Goal: Find specific page/section: Find specific page/section

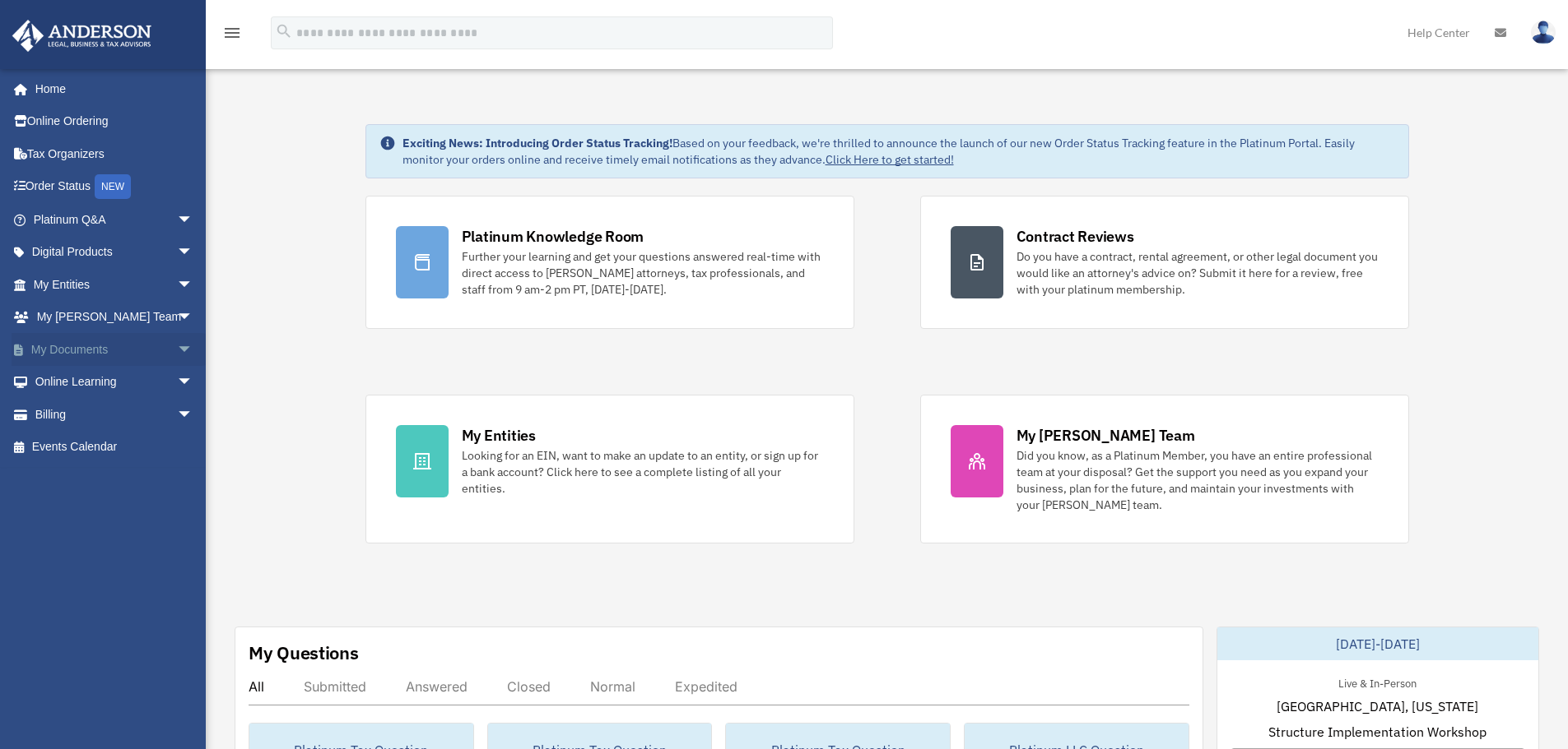
click at [177, 351] on span "arrow_drop_down" at bounding box center [194, 350] width 33 height 34
click at [60, 374] on link "Box" at bounding box center [121, 383] width 195 height 33
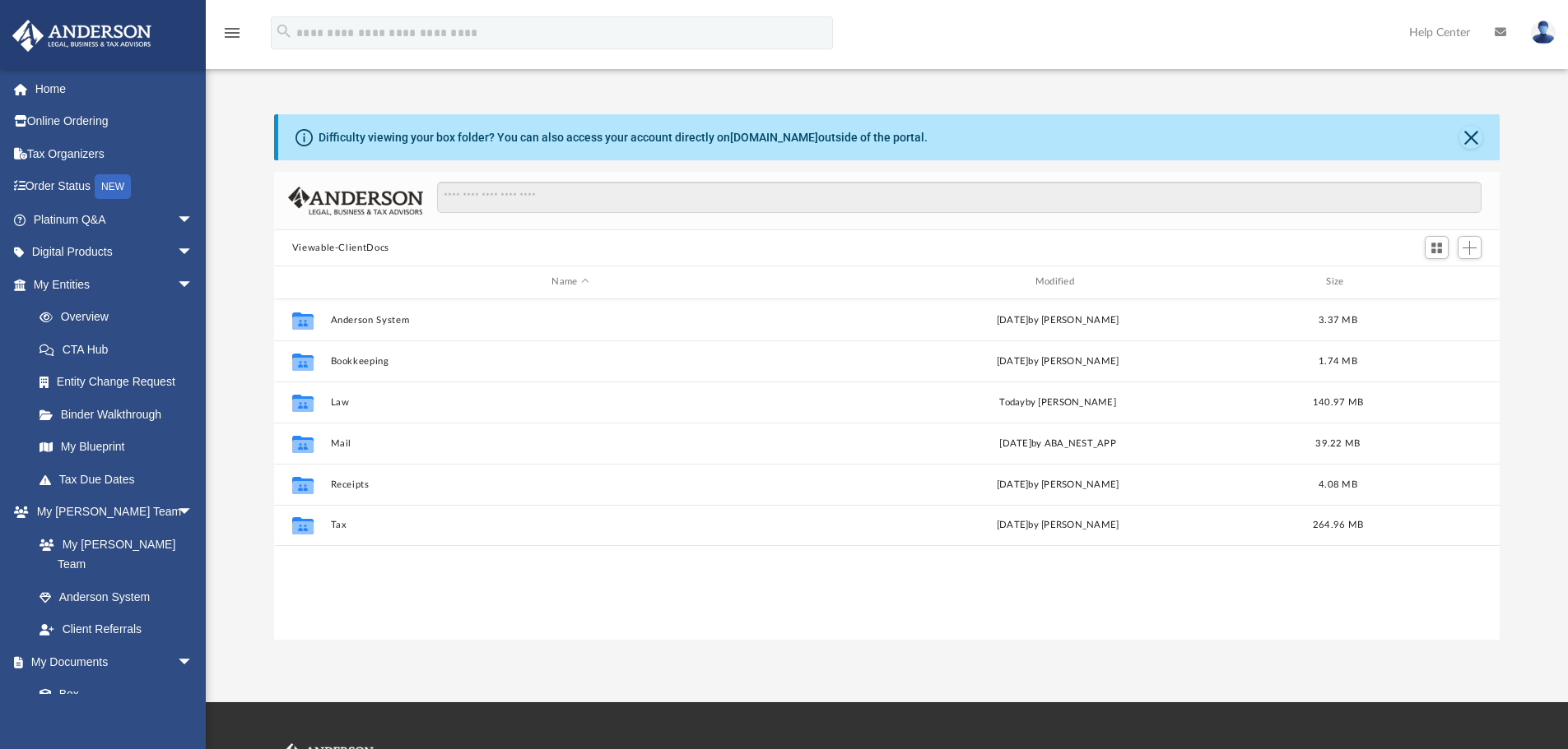
scroll to position [362, 1213]
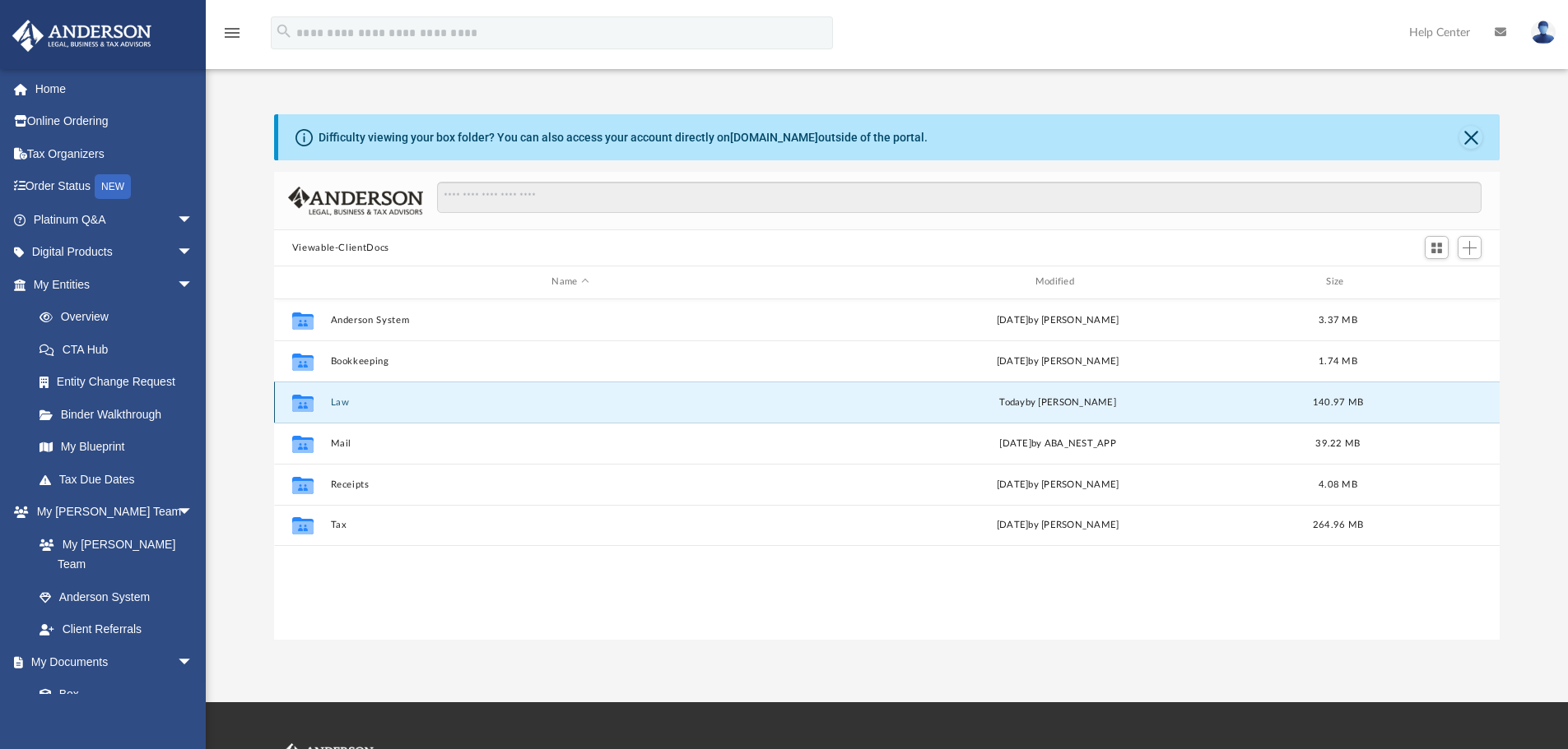
click at [341, 401] on button "Law" at bounding box center [570, 403] width 480 height 10
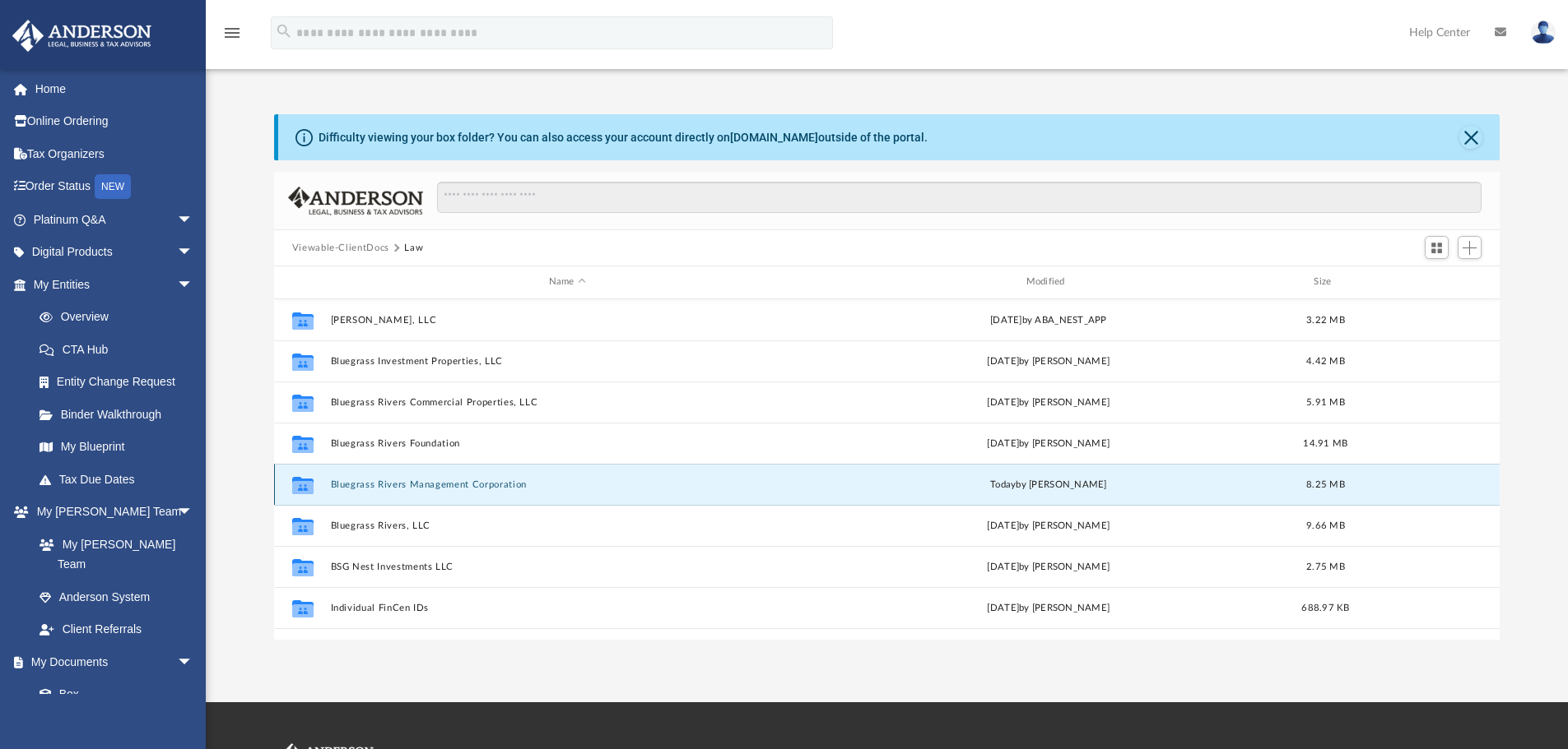
click at [395, 487] on button "Bluegrass Rivers Management Corporation" at bounding box center [567, 485] width 474 height 10
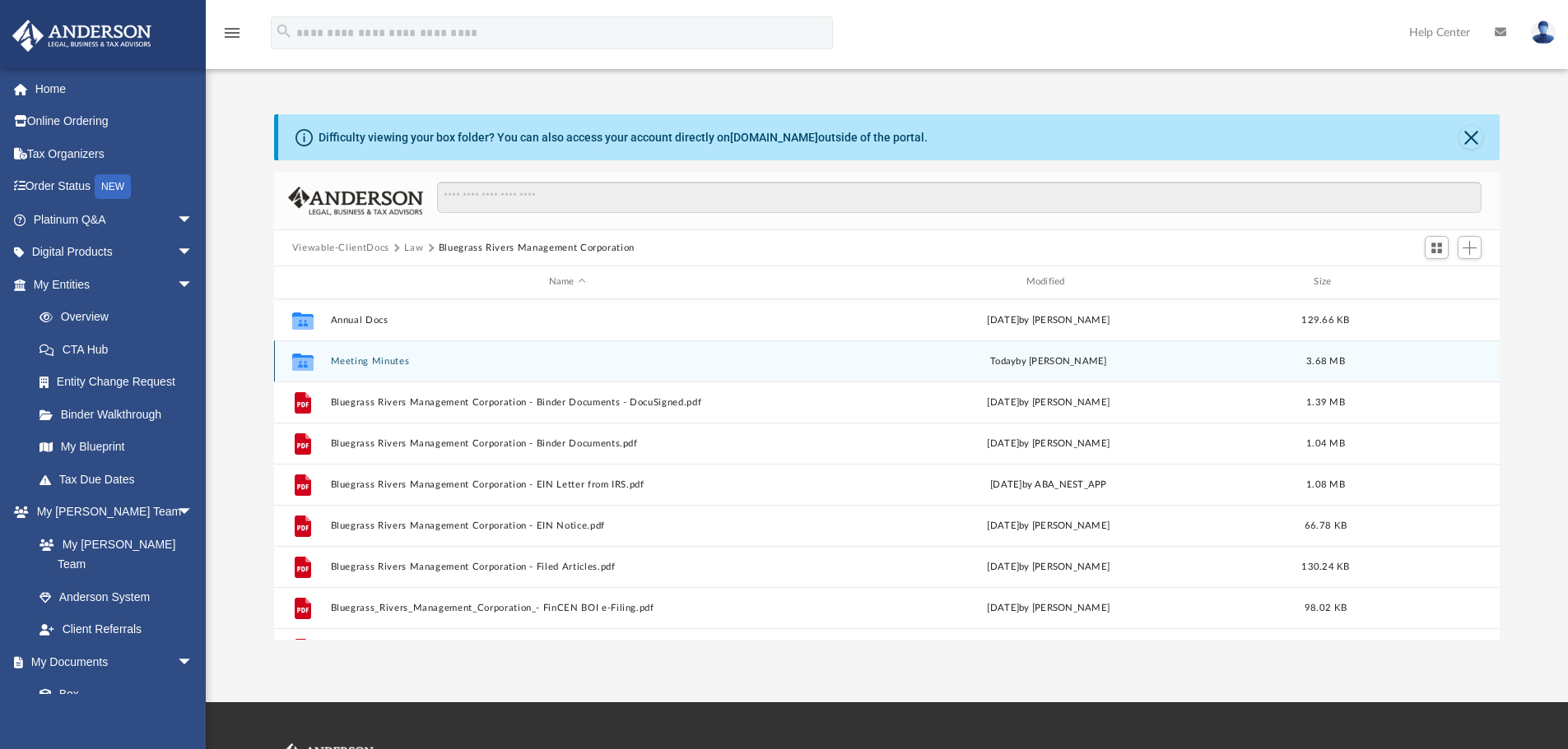
click at [379, 358] on button "Meeting Minutes" at bounding box center [567, 361] width 474 height 10
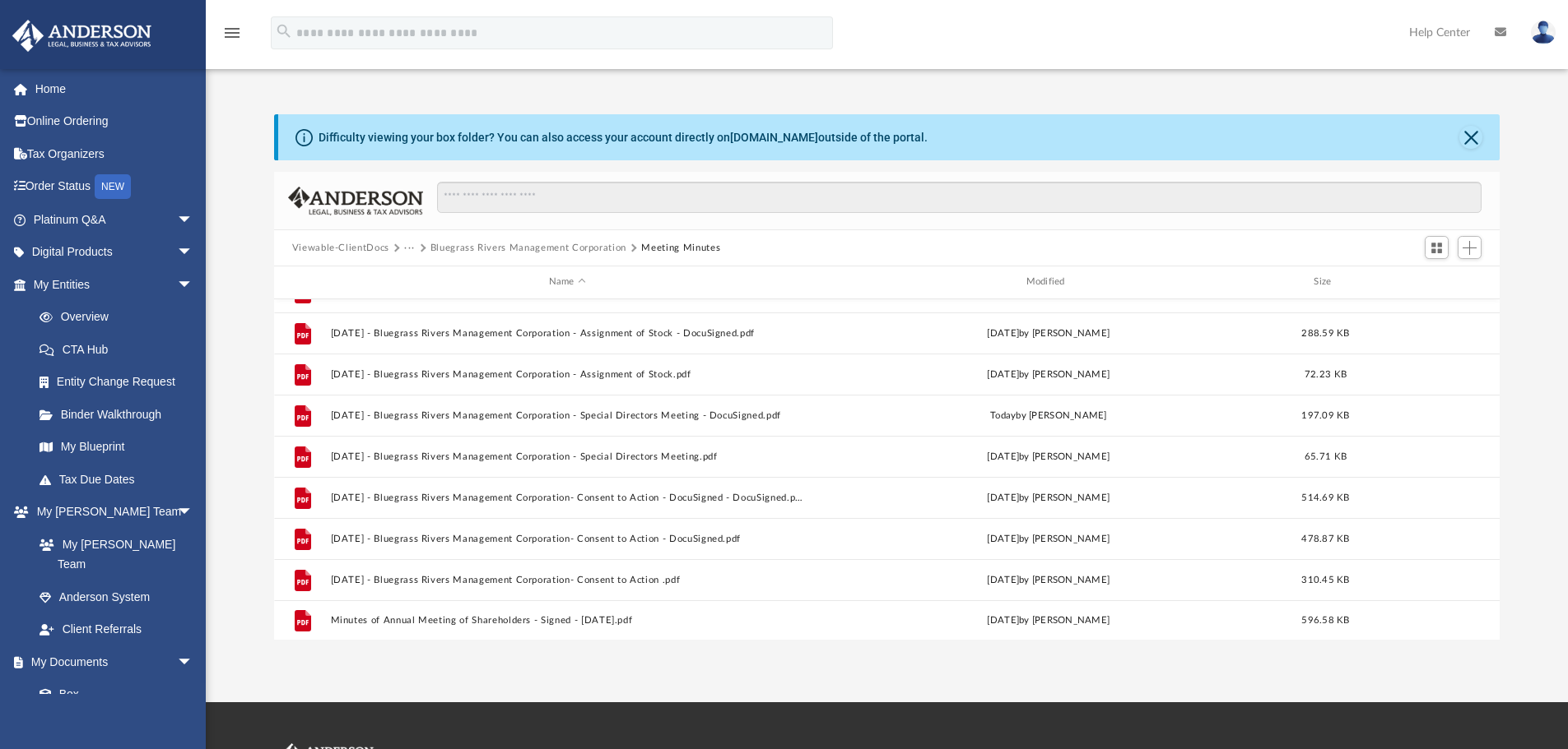
scroll to position [153, 0]
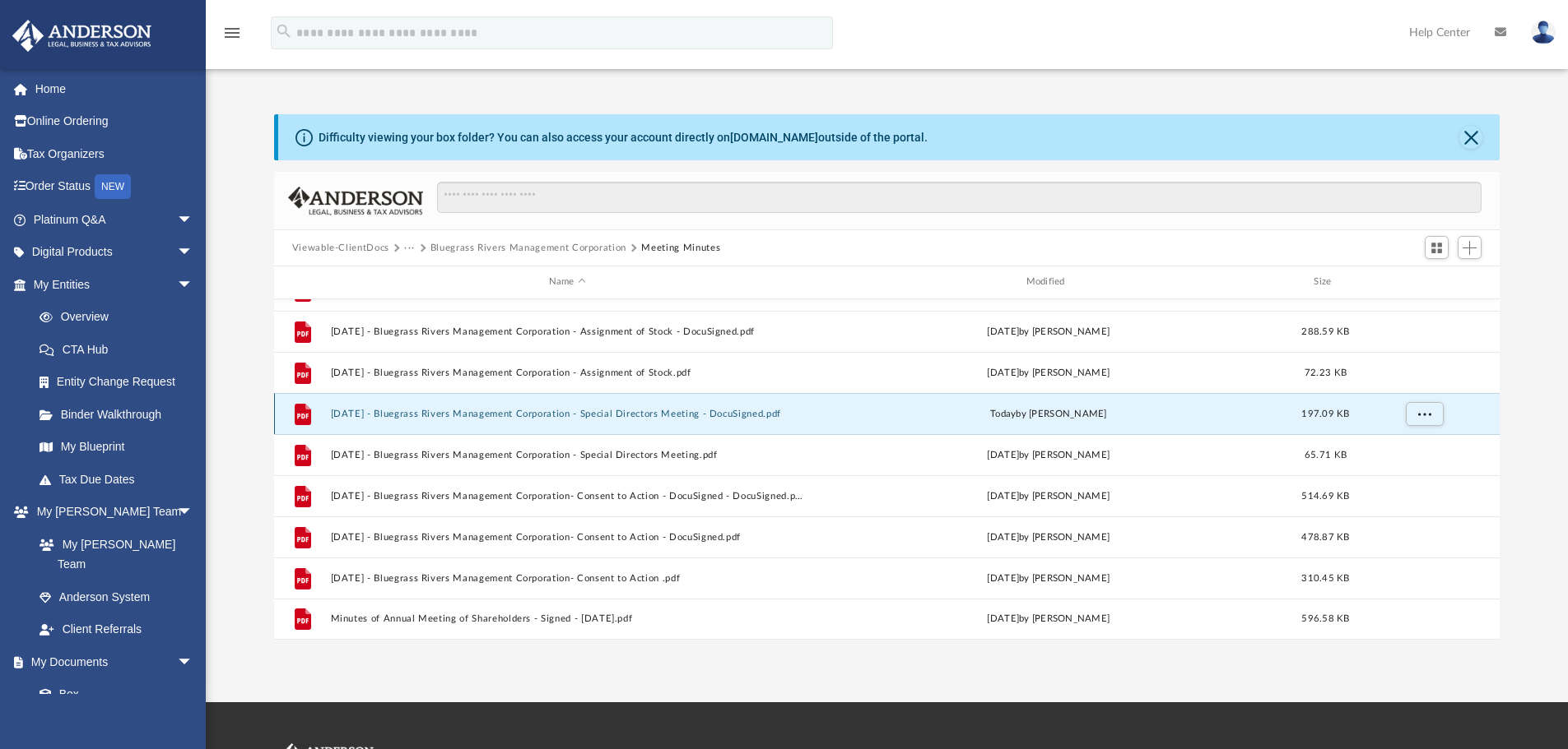
click at [552, 413] on button "2025.07.10 - Bluegrass Rivers Management Corporation - Special Directors Meetin…" at bounding box center [567, 414] width 474 height 10
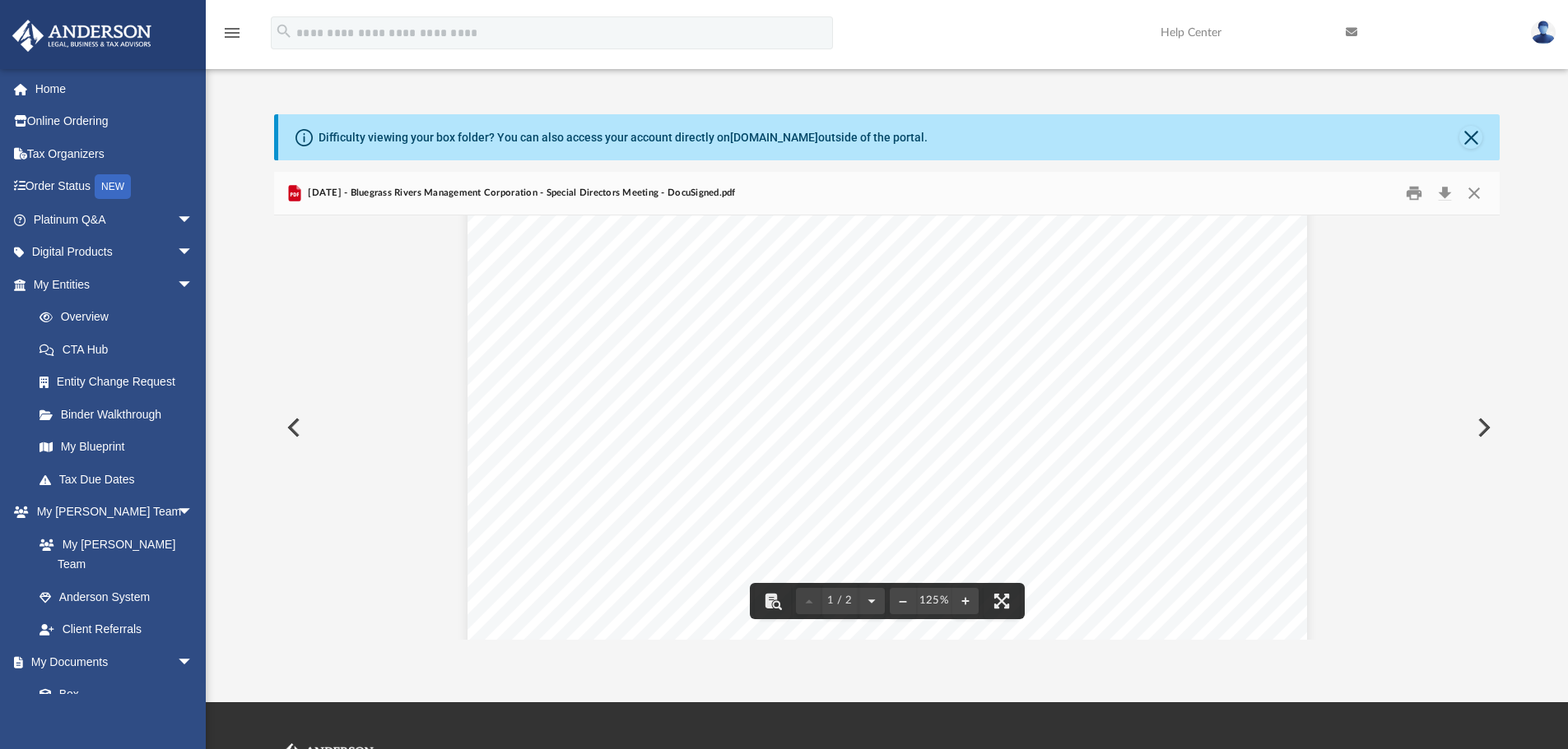
scroll to position [0, 0]
click at [1476, 185] on button "Close" at bounding box center [1474, 194] width 29 height 26
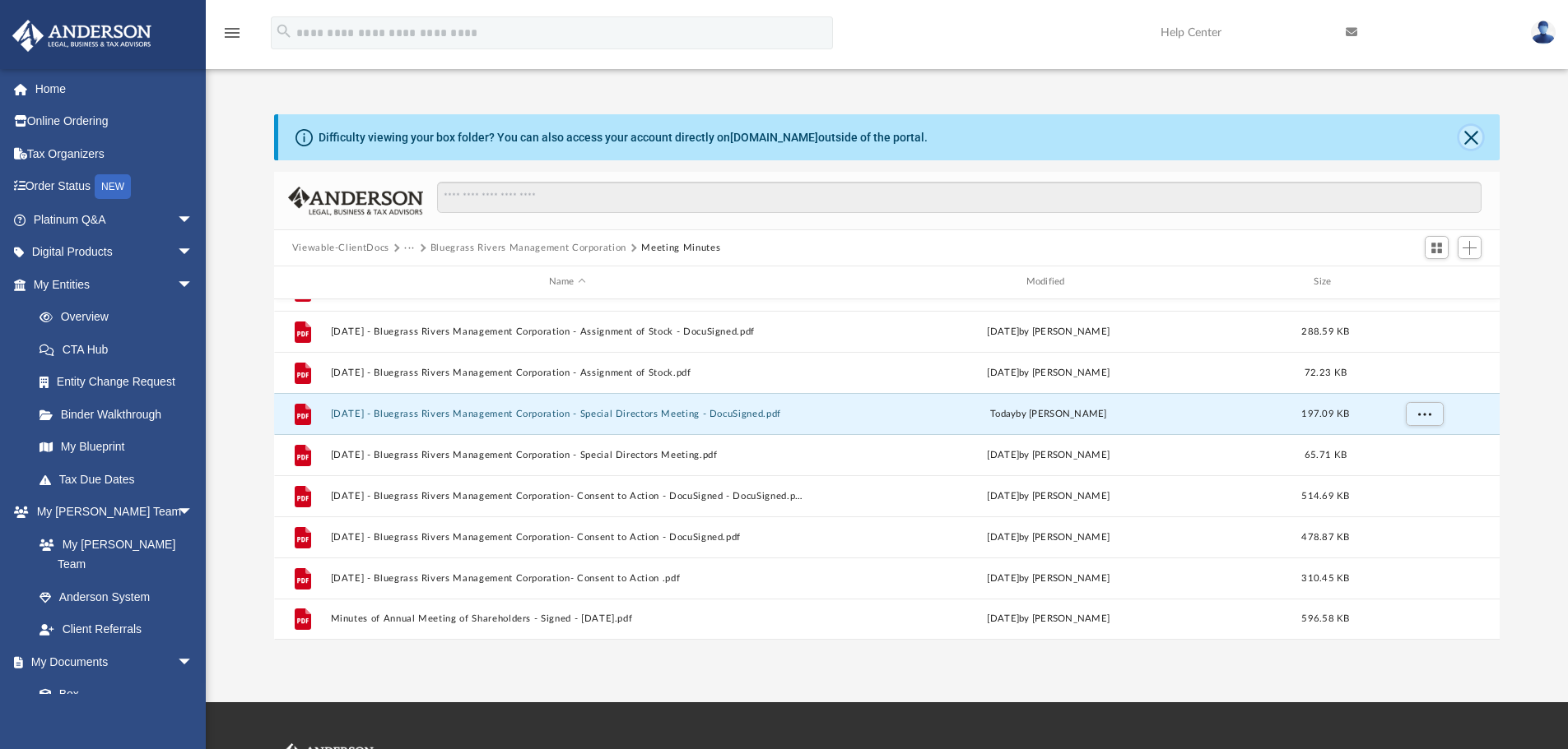
click at [1469, 139] on button "Close" at bounding box center [1470, 137] width 23 height 23
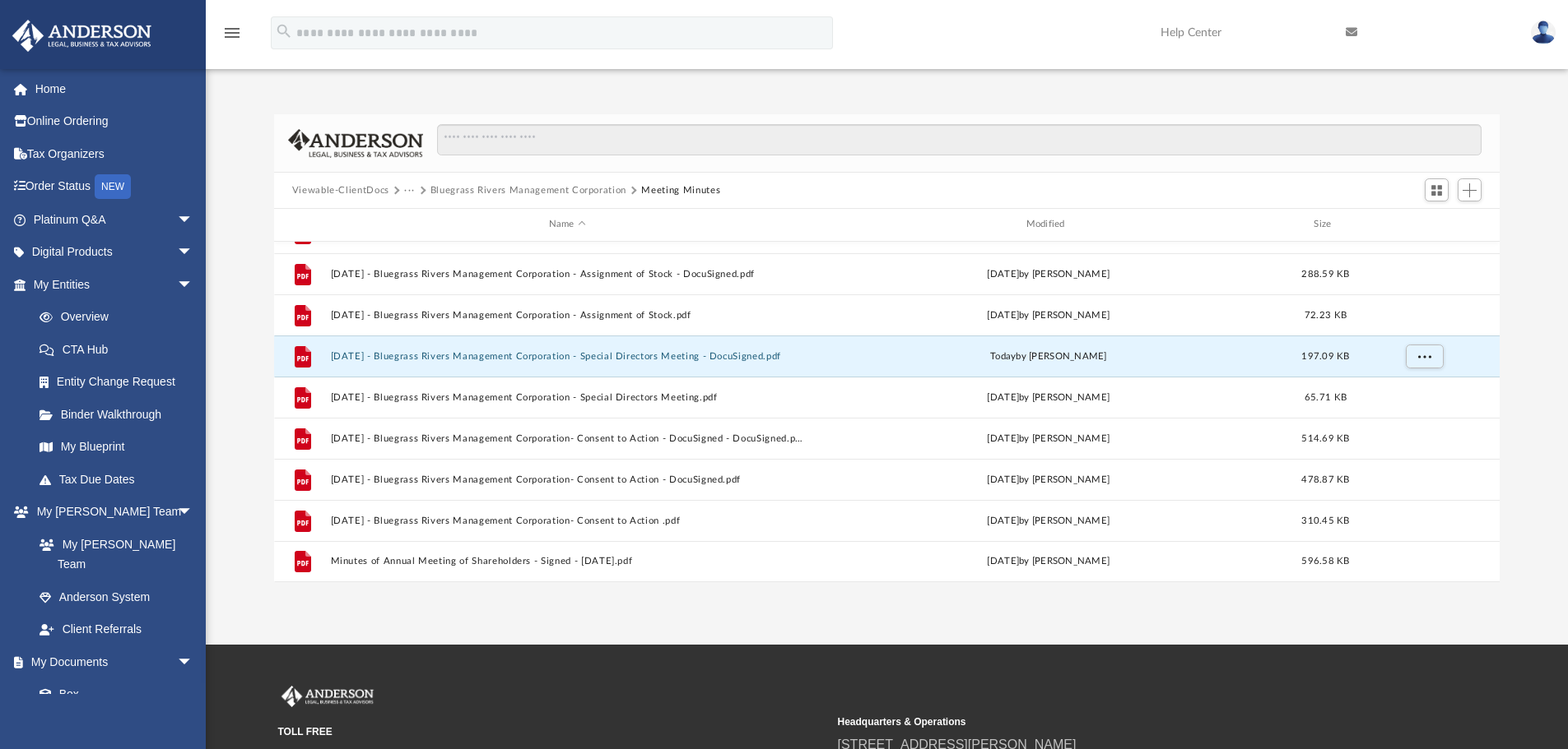
click at [562, 194] on button "Bluegrass Rivers Management Corporation" at bounding box center [528, 190] width 196 height 15
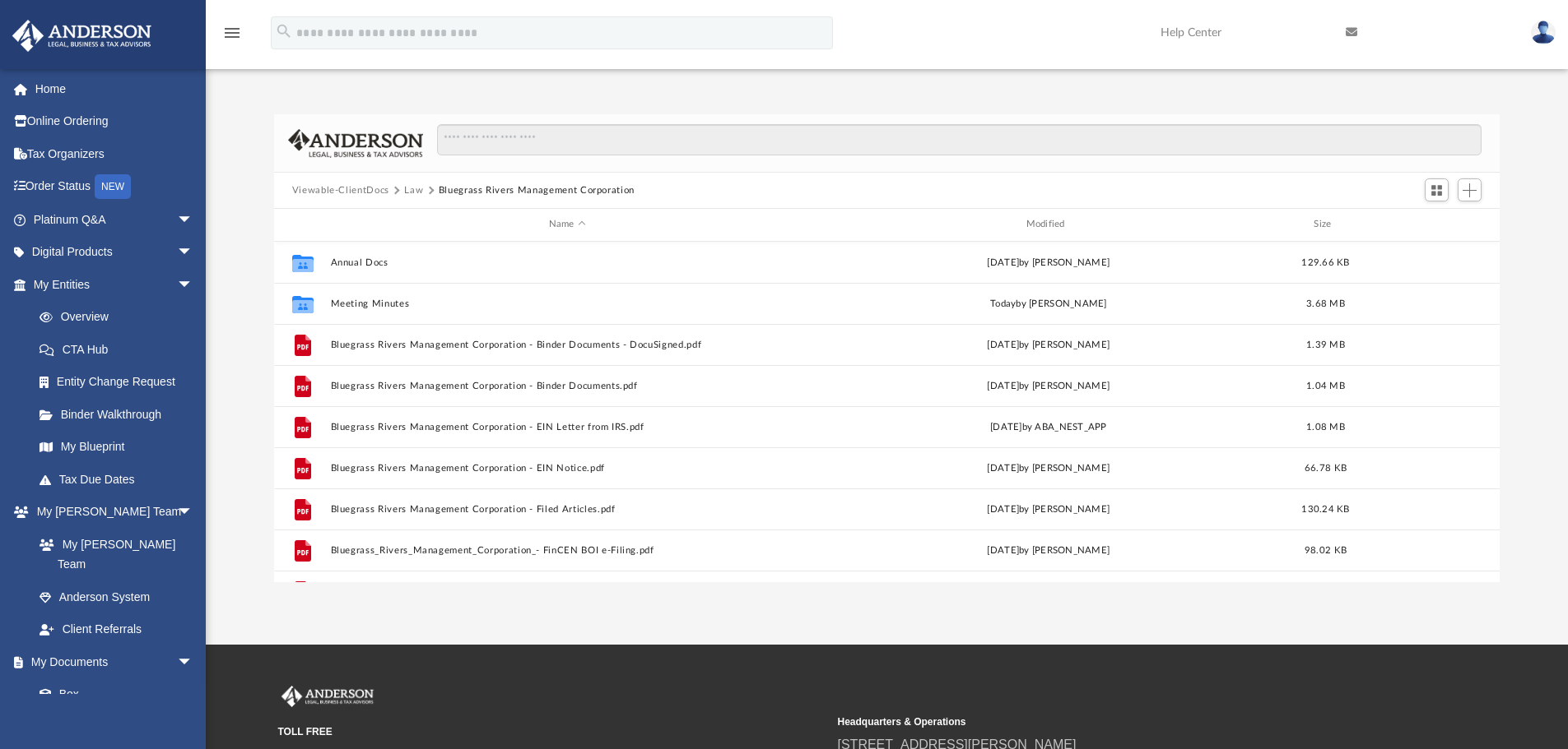
click at [411, 191] on button "Law" at bounding box center [413, 190] width 19 height 15
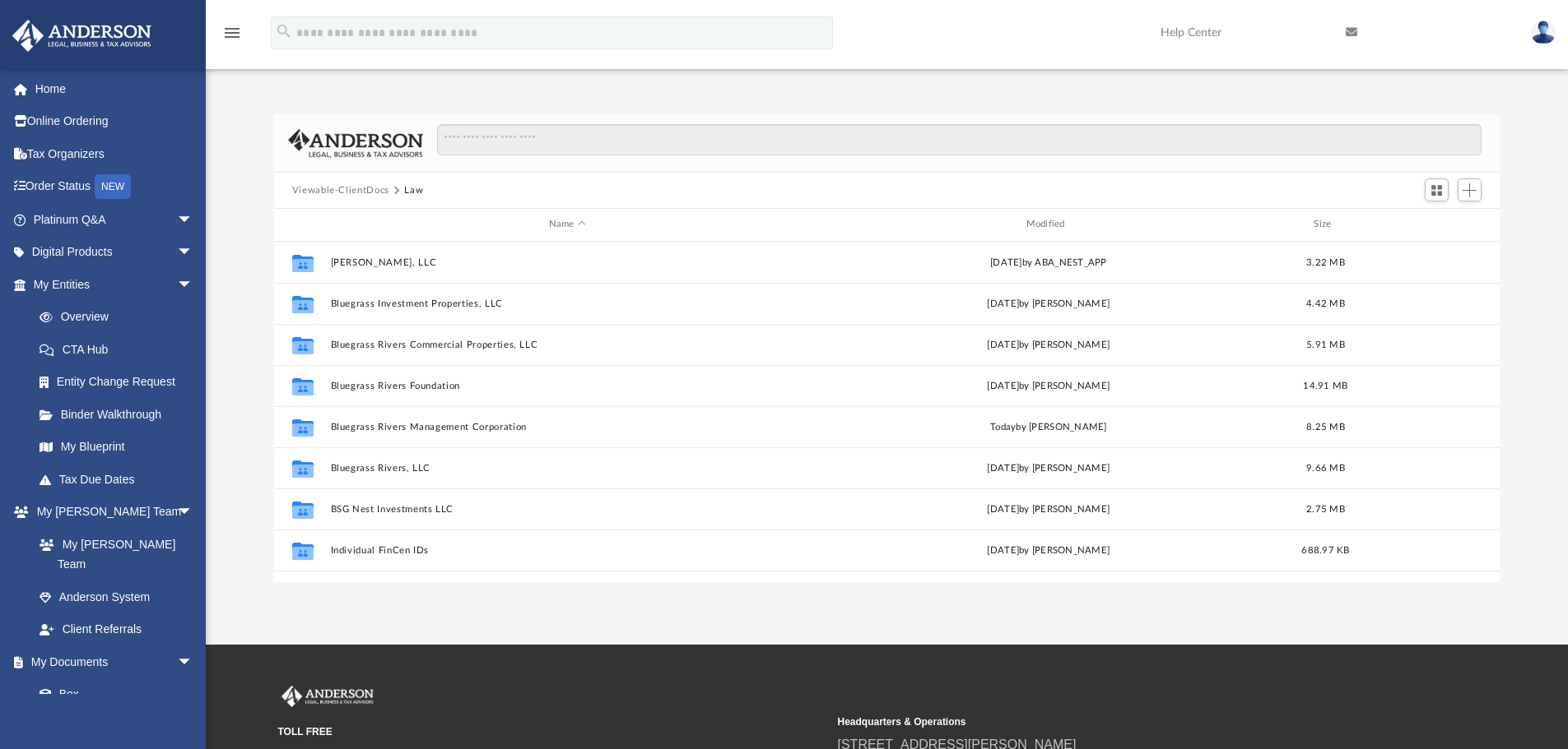
click at [341, 194] on button "Viewable-ClientDocs" at bounding box center [341, 190] width 97 height 15
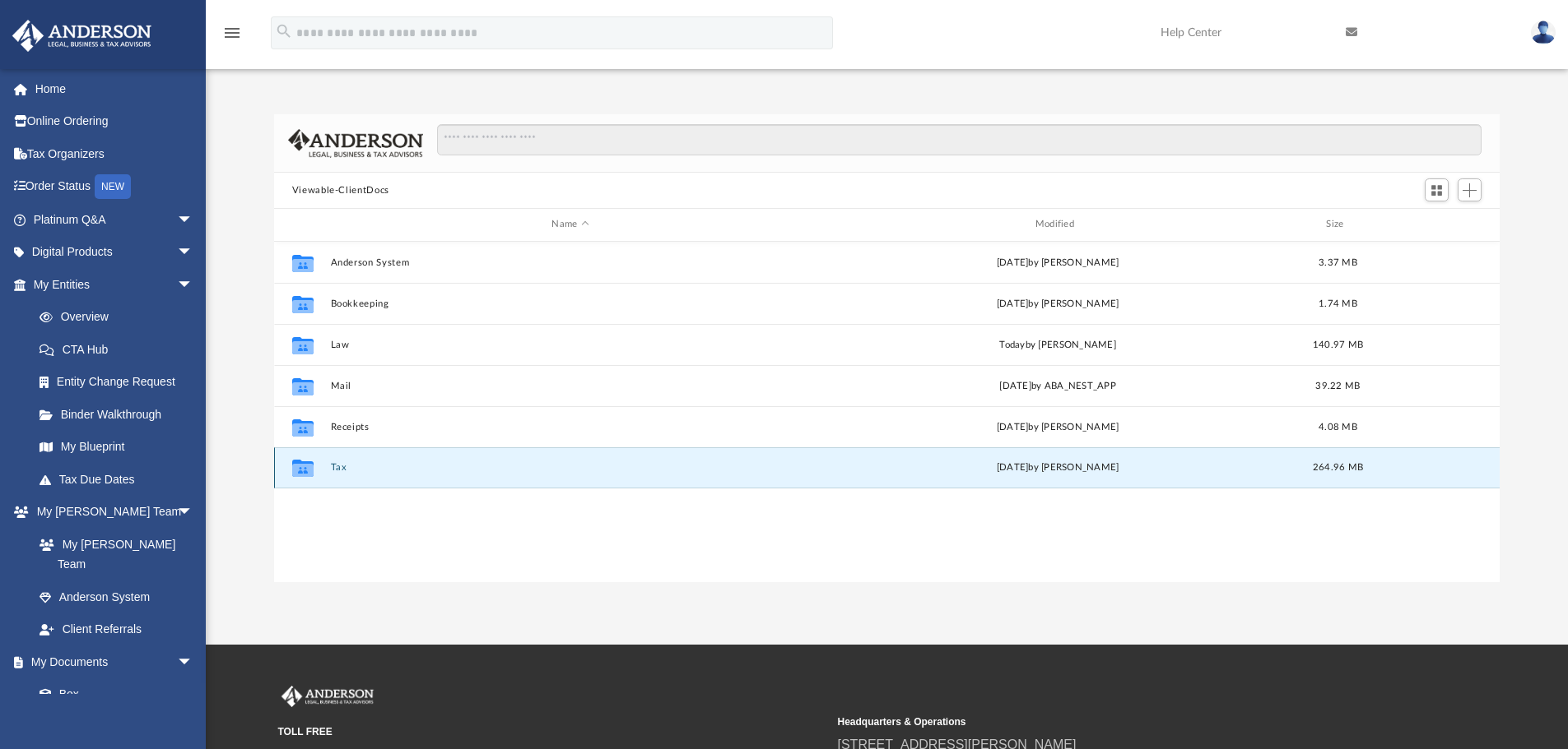
click at [341, 465] on button "Tax" at bounding box center [570, 467] width 480 height 10
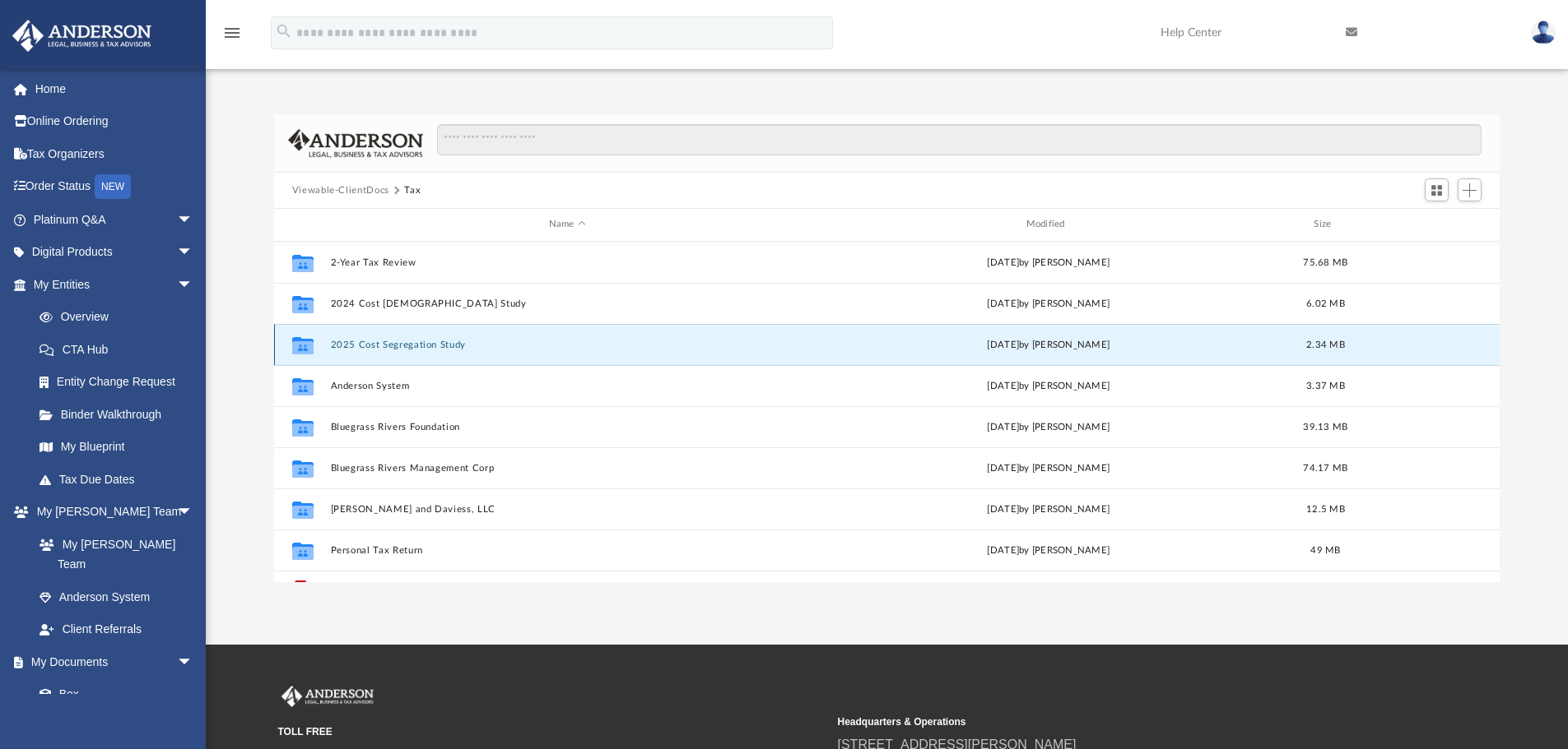
click at [386, 345] on button "2025 Cost Segregation Study" at bounding box center [567, 345] width 474 height 10
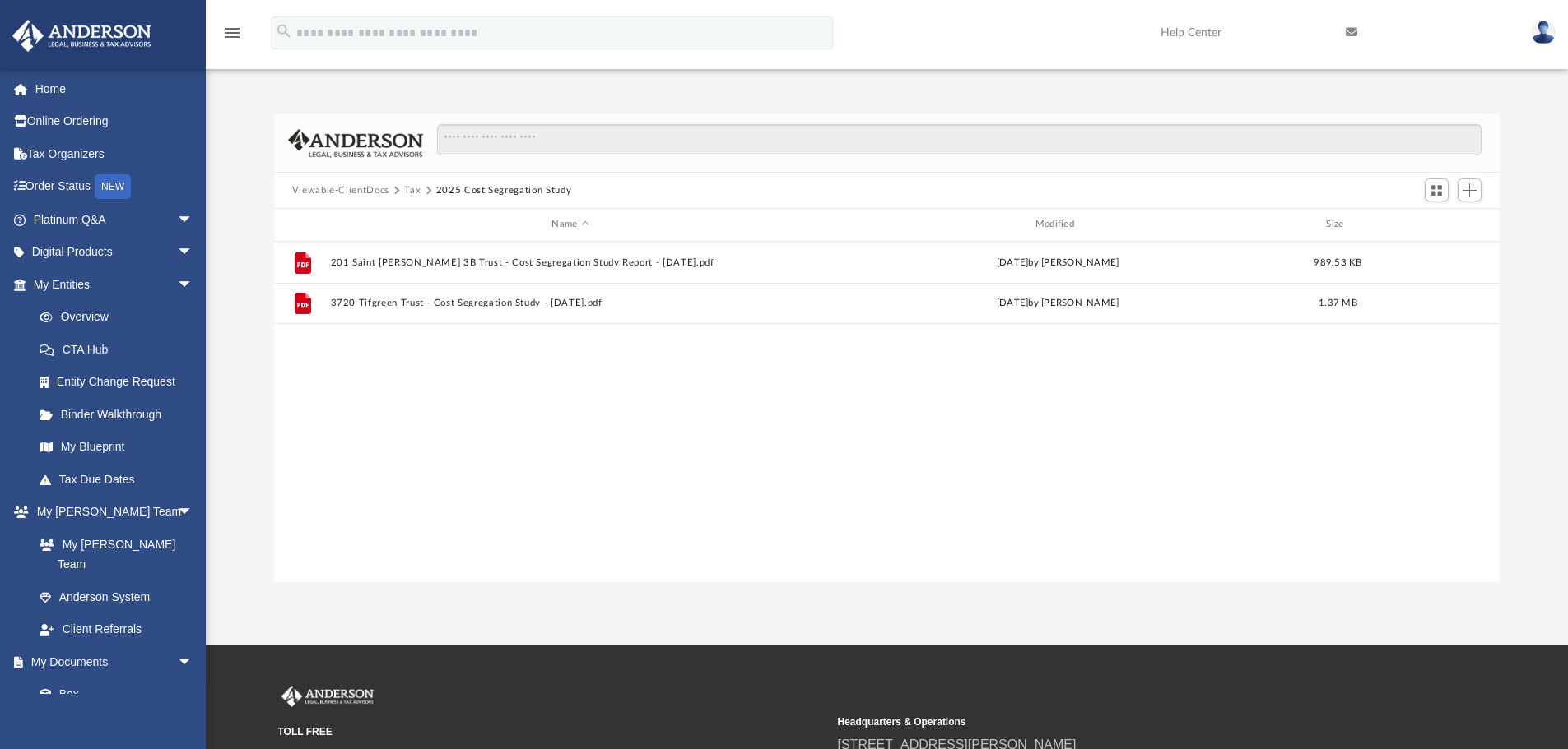
click at [411, 191] on button "Tax" at bounding box center [411, 190] width 16 height 15
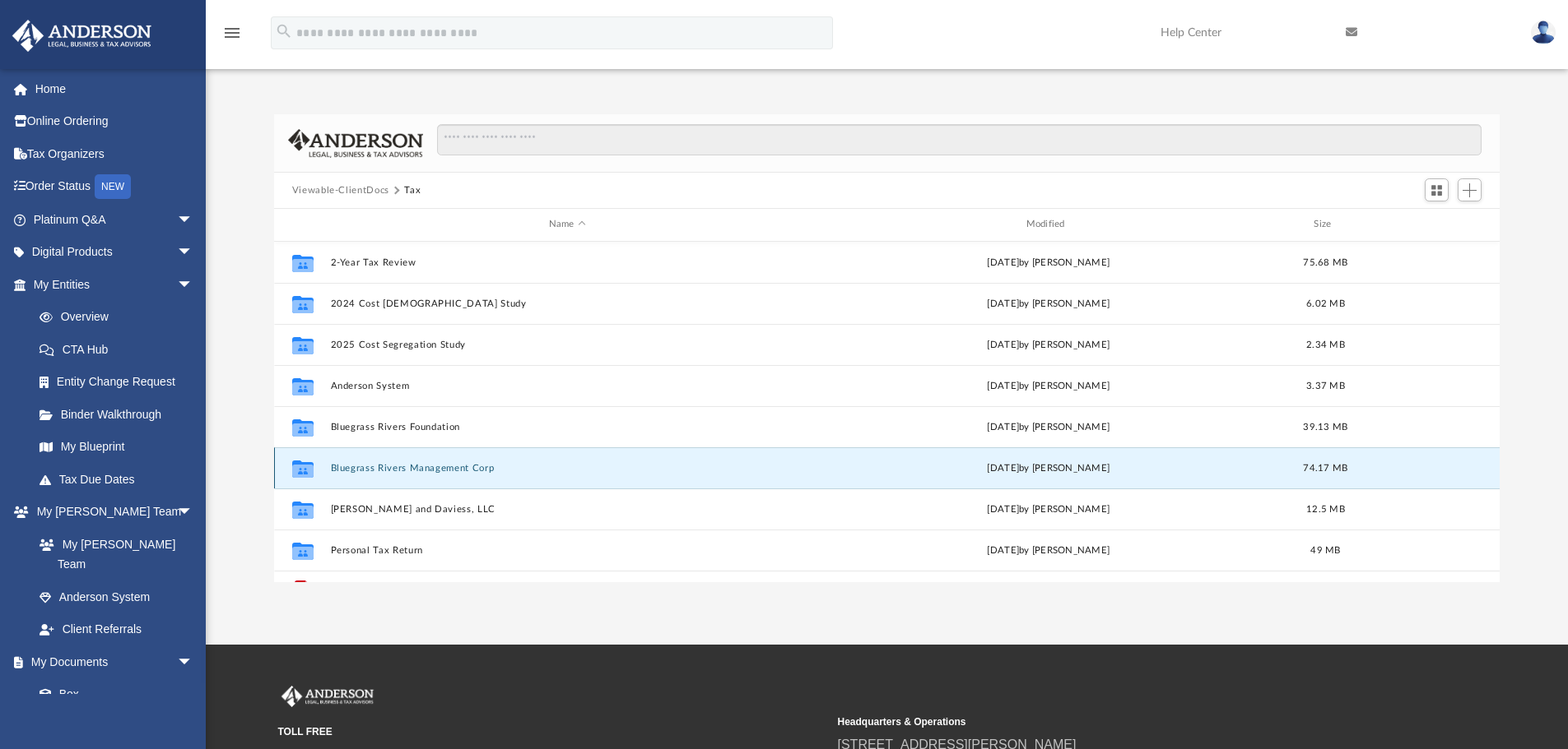
click at [389, 463] on button "Bluegrass Rivers Management Corp" at bounding box center [567, 468] width 474 height 10
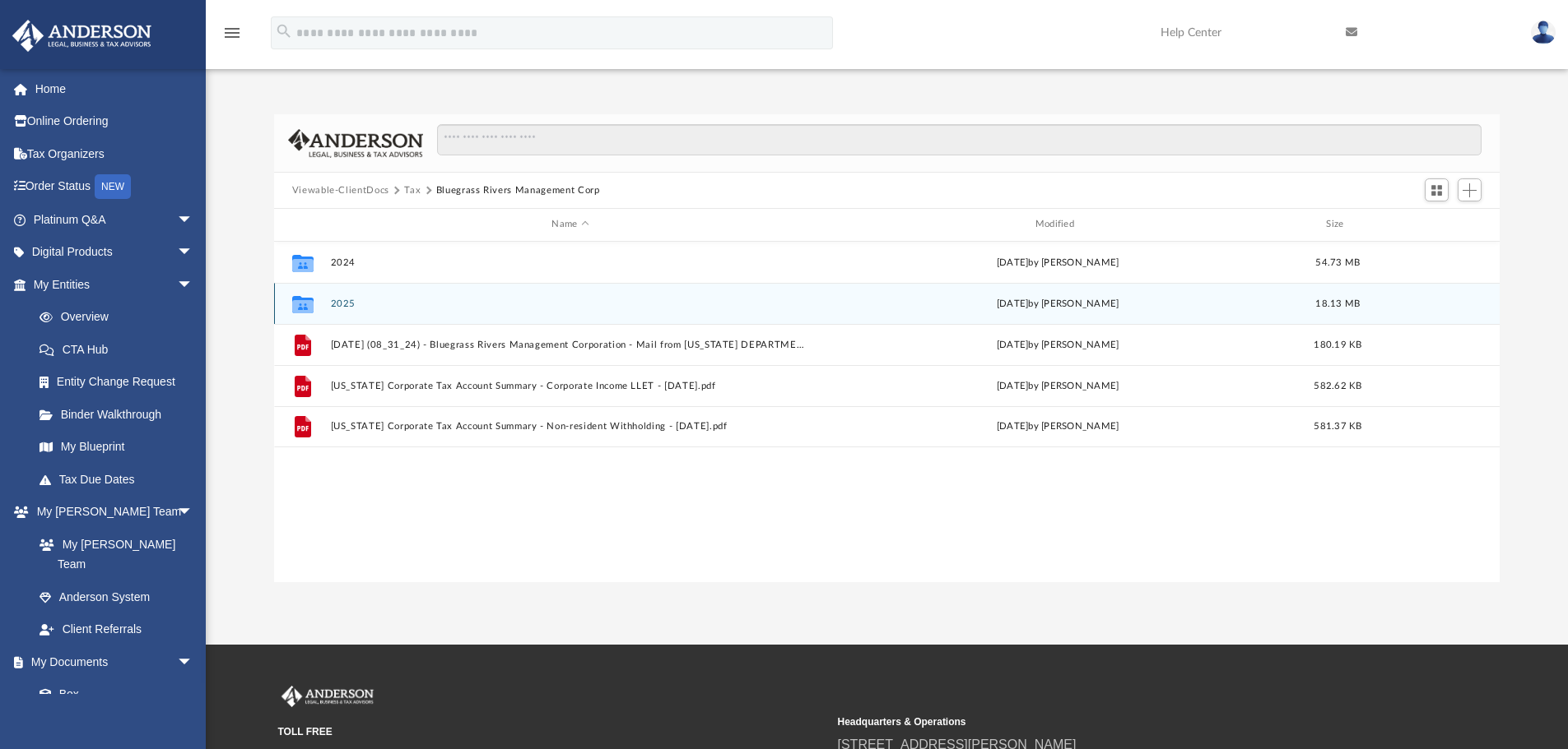
click at [335, 302] on button "2025" at bounding box center [570, 304] width 480 height 10
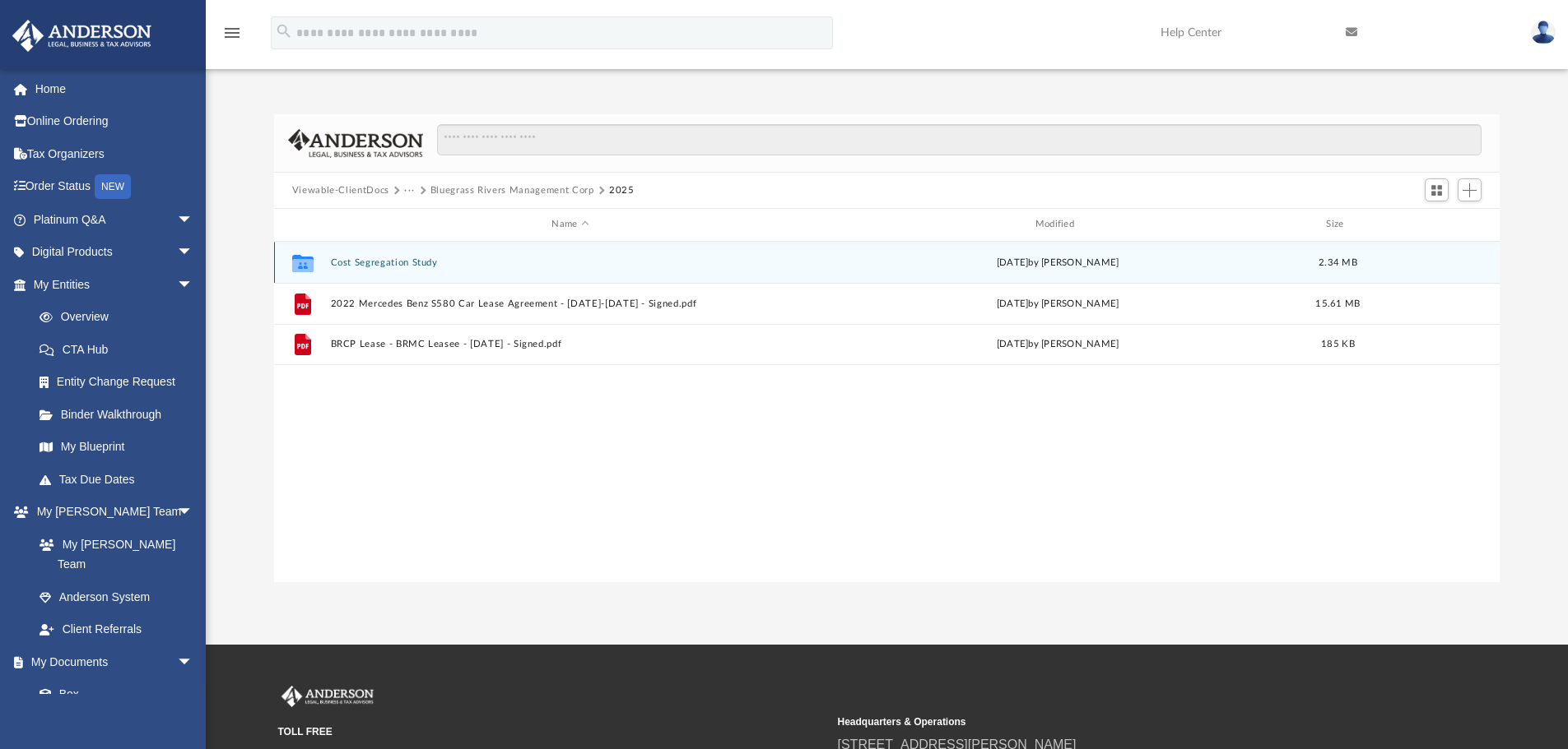
click at [371, 265] on button "Cost Segregation Study" at bounding box center [570, 263] width 480 height 10
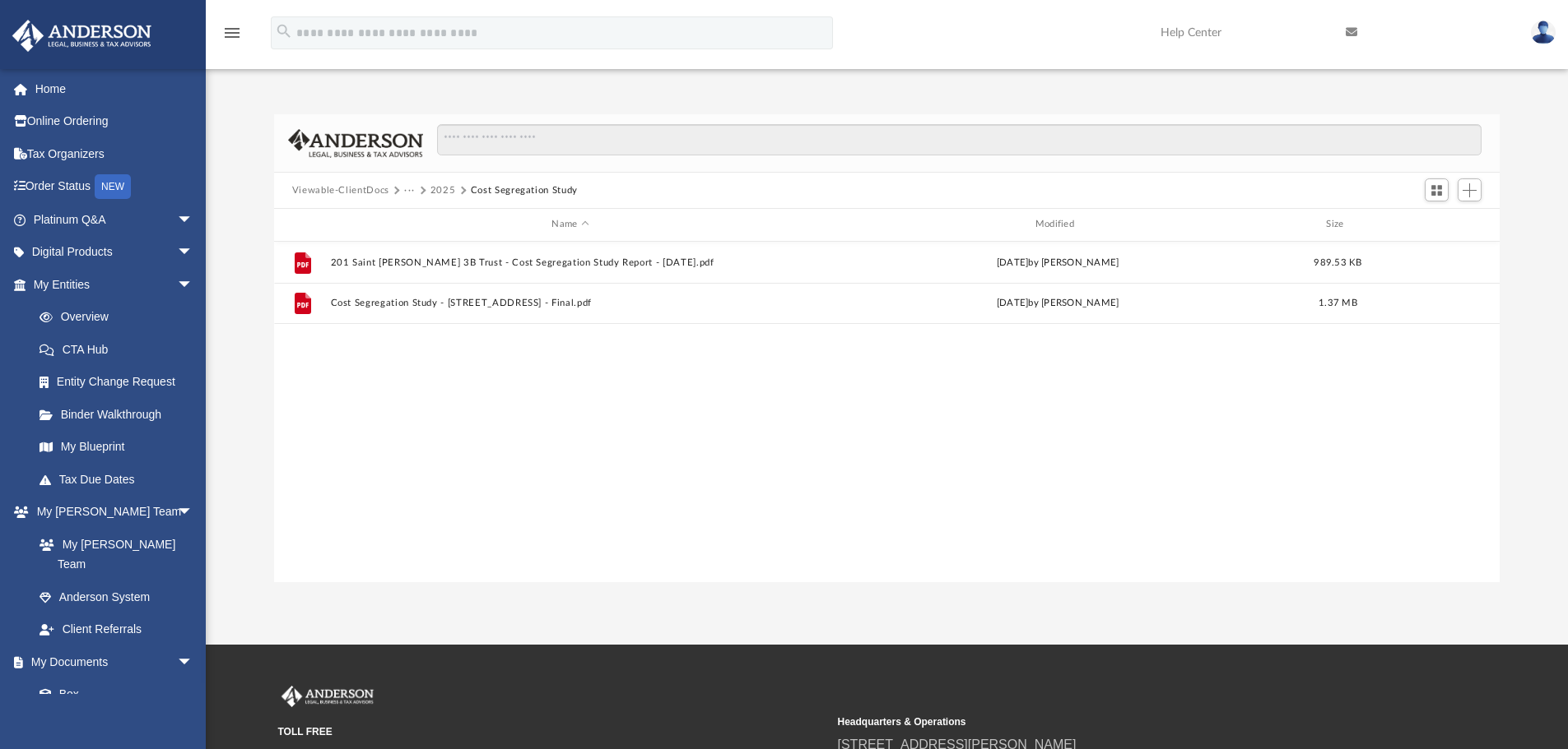
click at [443, 192] on button "2025" at bounding box center [443, 190] width 26 height 15
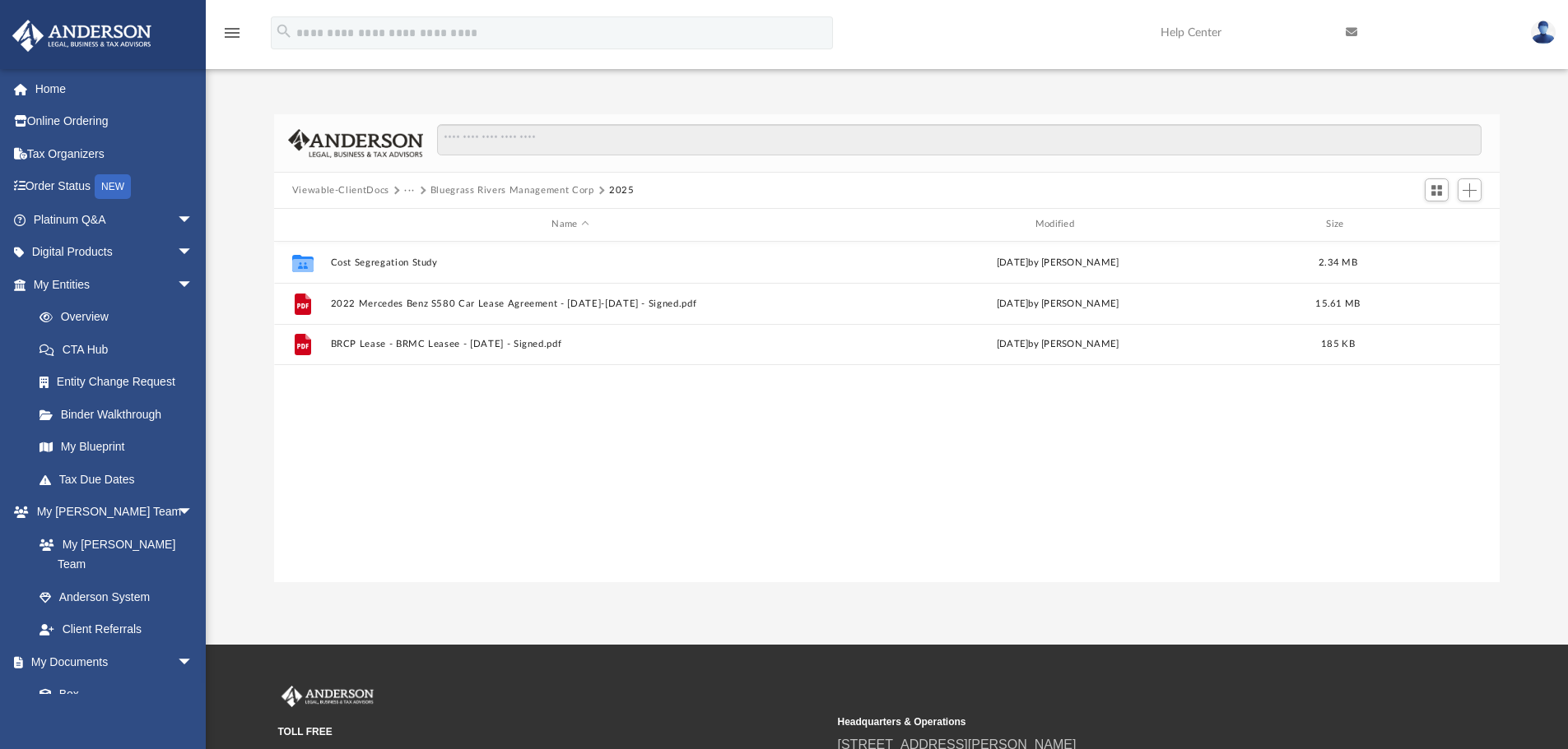
click at [478, 193] on button "Bluegrass Rivers Management Corp" at bounding box center [512, 190] width 163 height 15
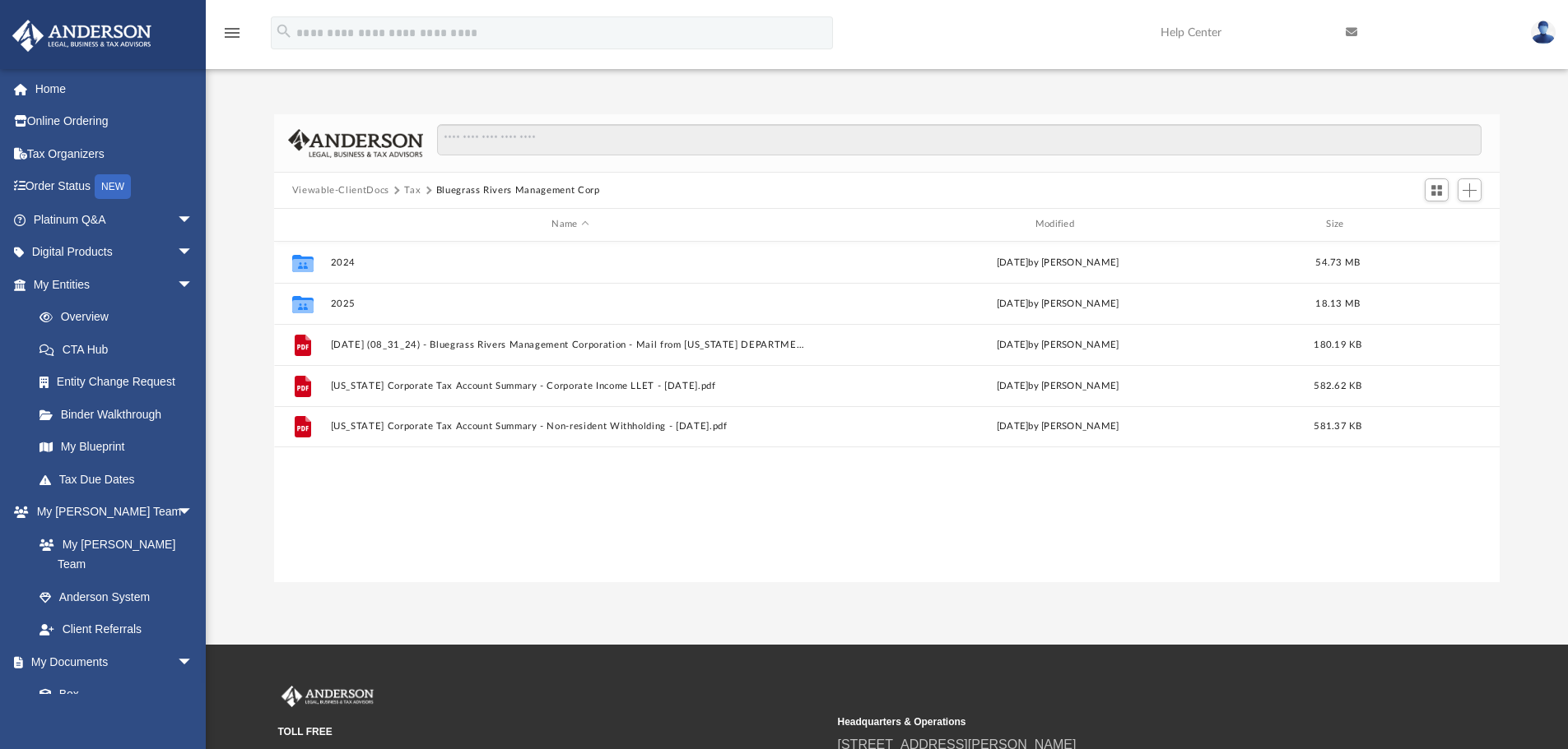
click at [411, 187] on button "Tax" at bounding box center [411, 190] width 16 height 15
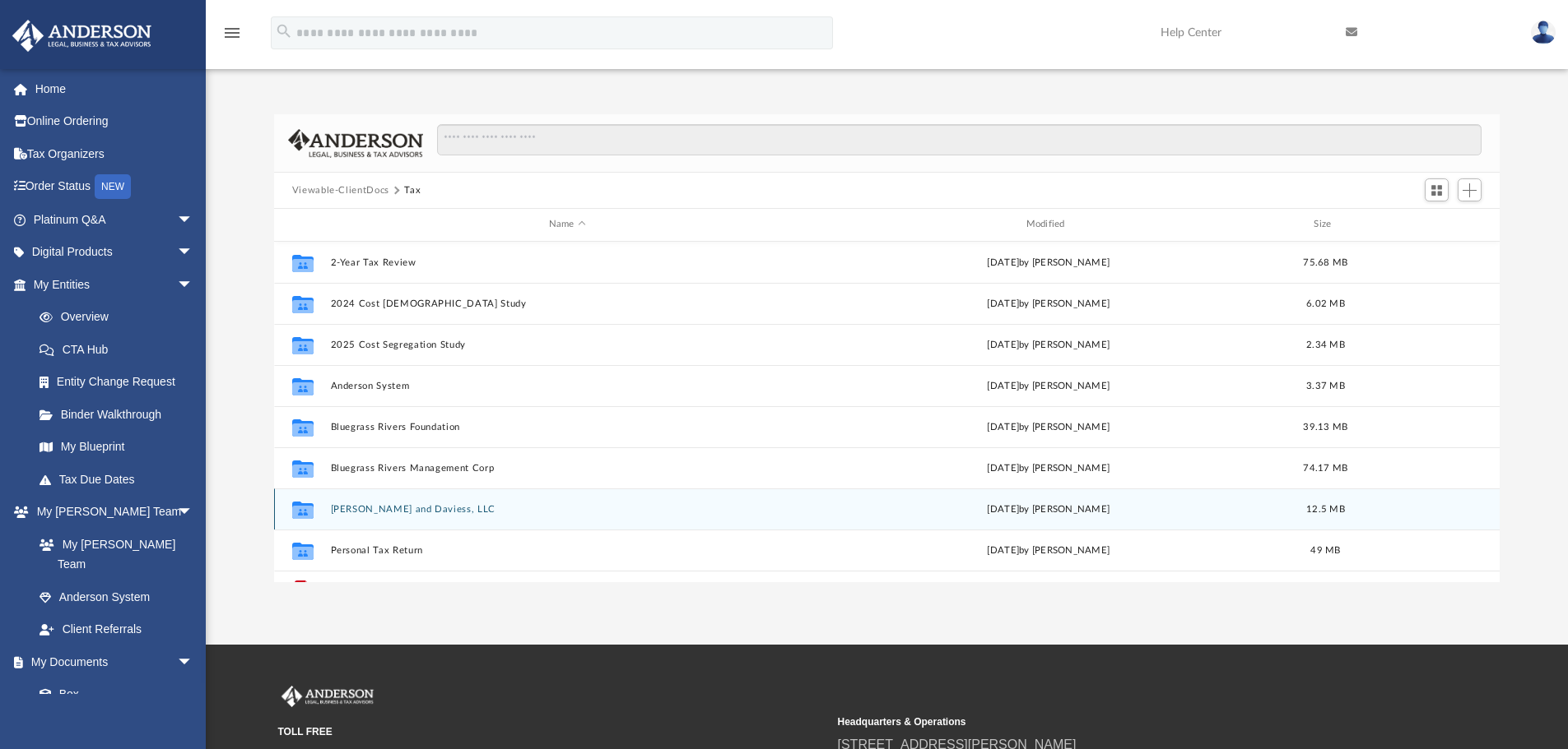
click at [422, 510] on button "McLean and Daviess, LLC" at bounding box center [567, 510] width 474 height 10
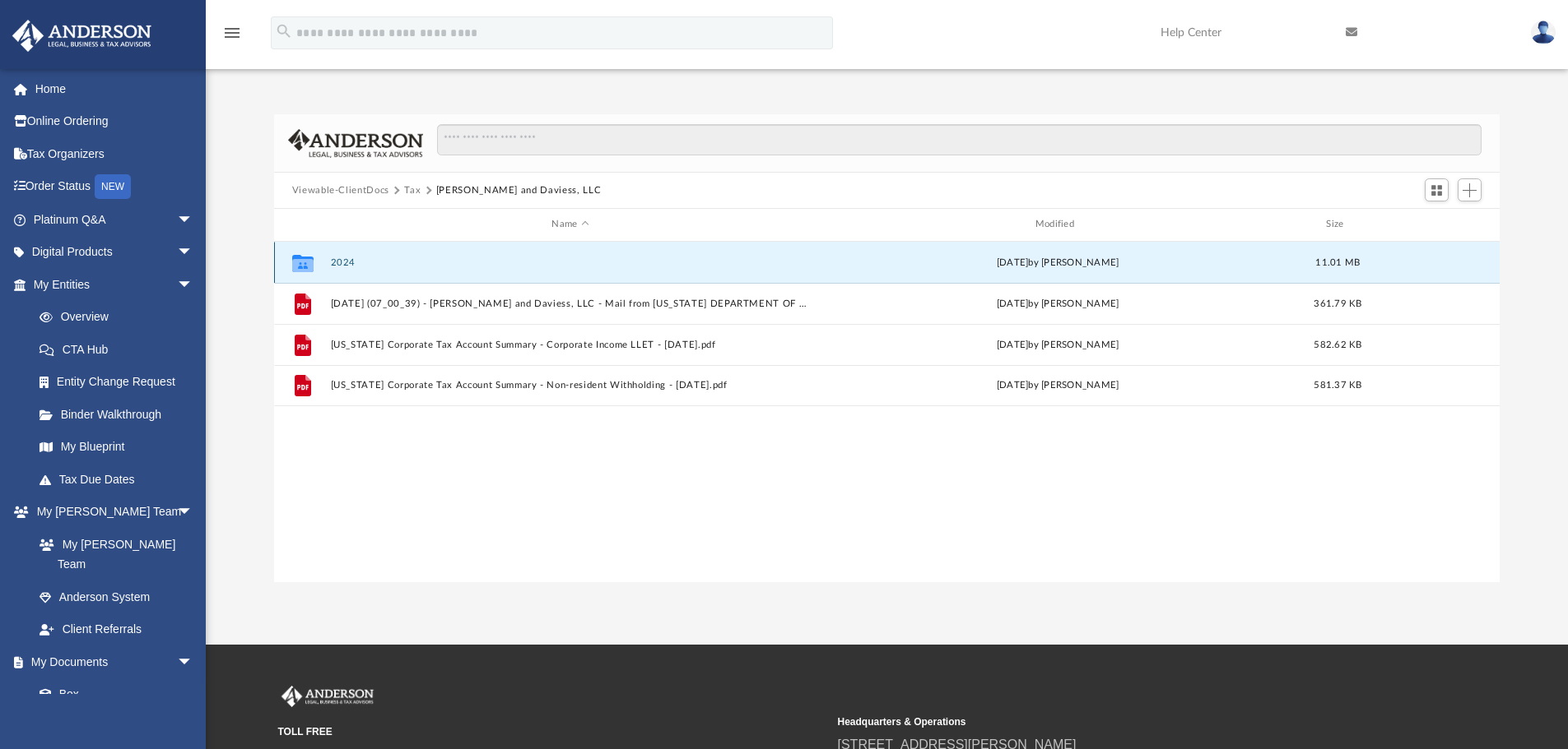
click at [341, 265] on button "2024" at bounding box center [570, 263] width 480 height 10
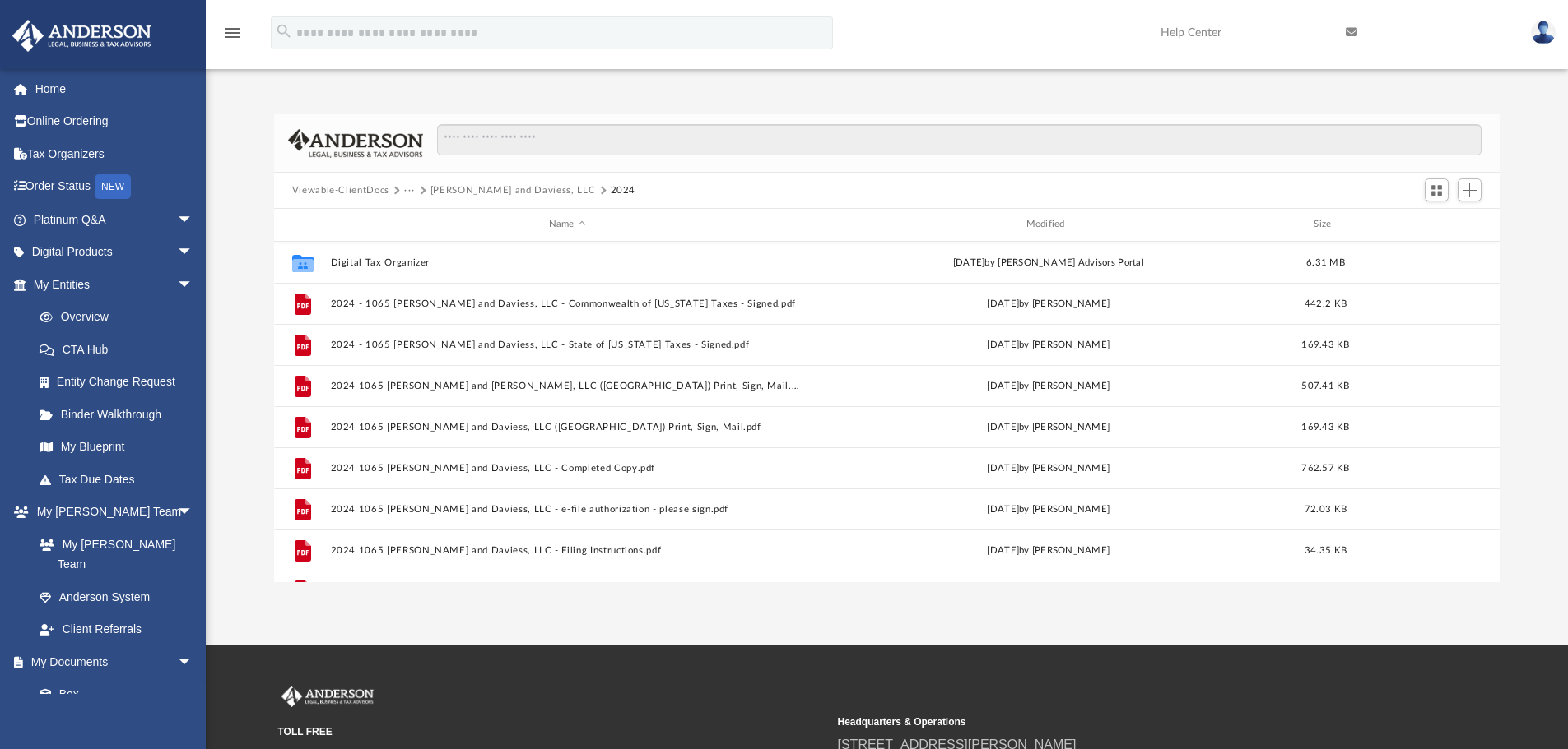
click at [464, 187] on button "McLean and Daviess, LLC" at bounding box center [513, 190] width 165 height 15
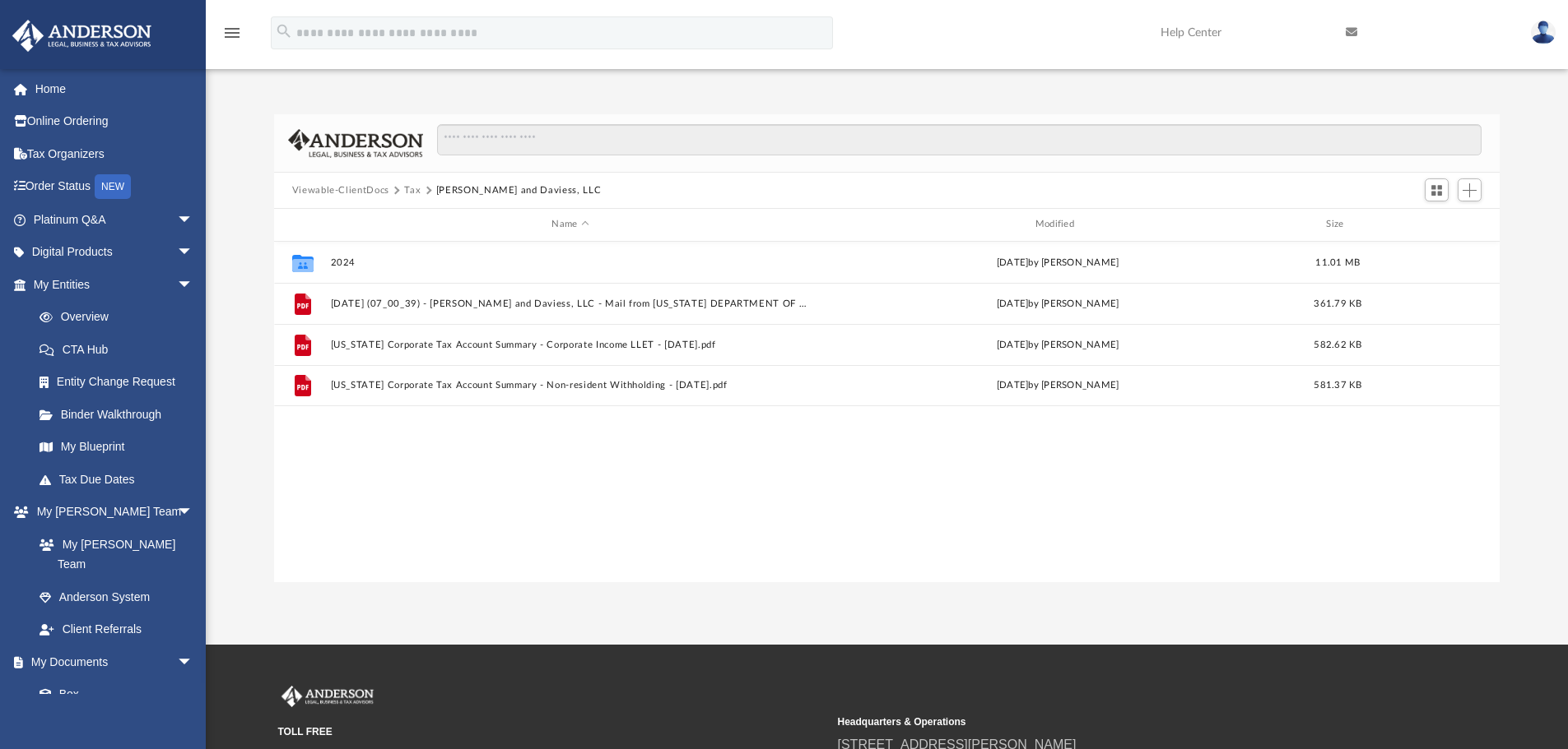
click at [405, 191] on button "Tax" at bounding box center [411, 190] width 16 height 15
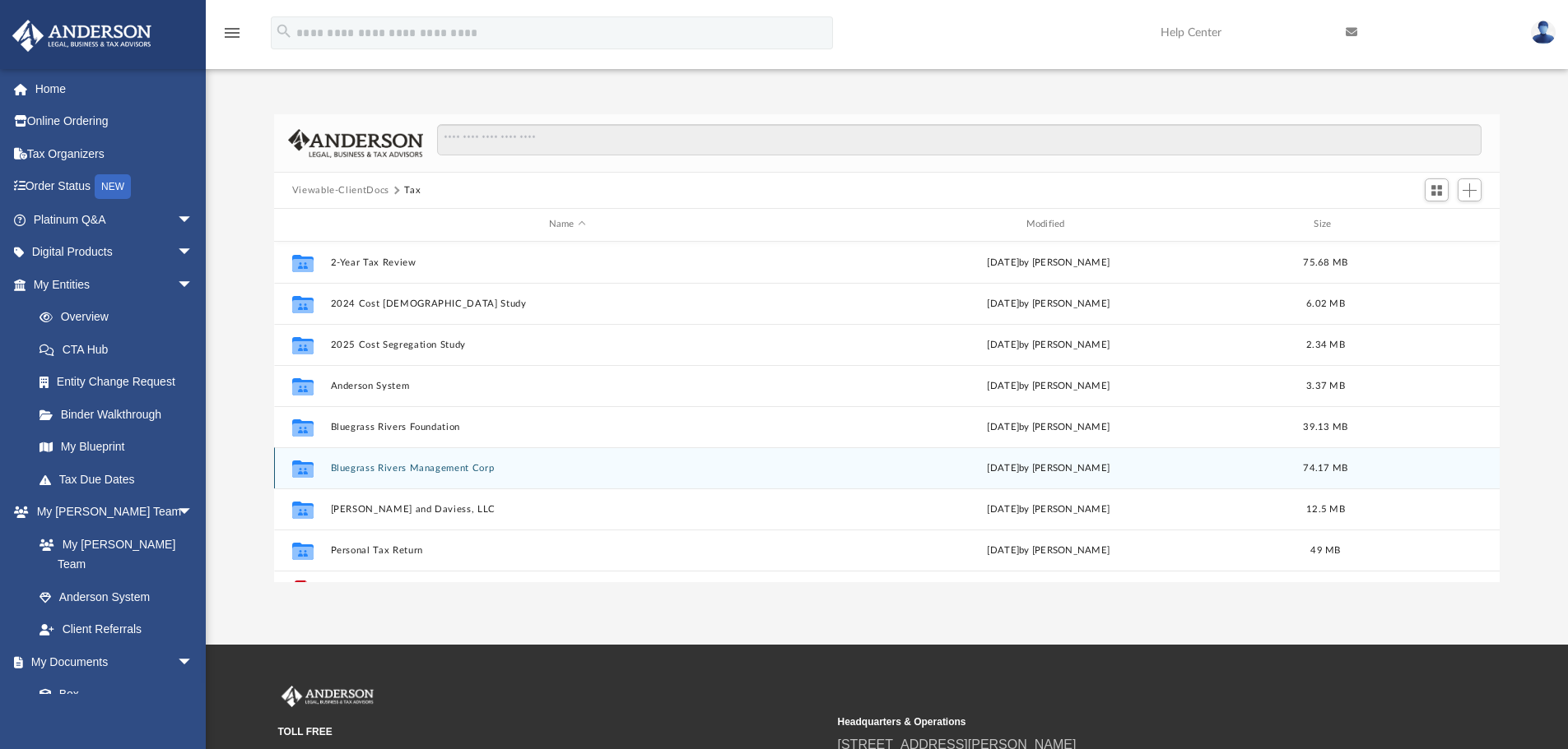
click at [392, 471] on button "Bluegrass Rivers Management Corp" at bounding box center [567, 468] width 474 height 10
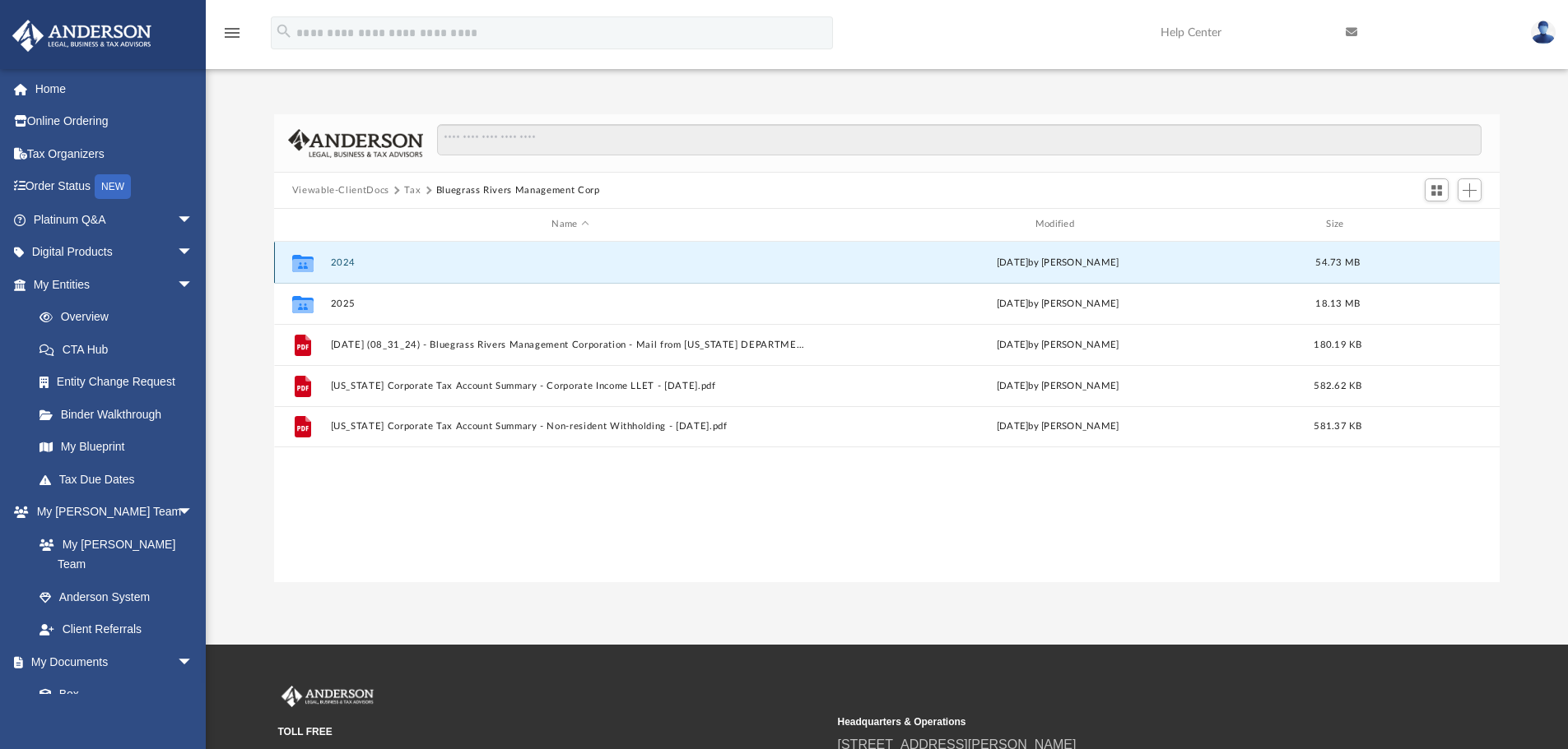
click at [347, 262] on button "2024" at bounding box center [570, 263] width 480 height 10
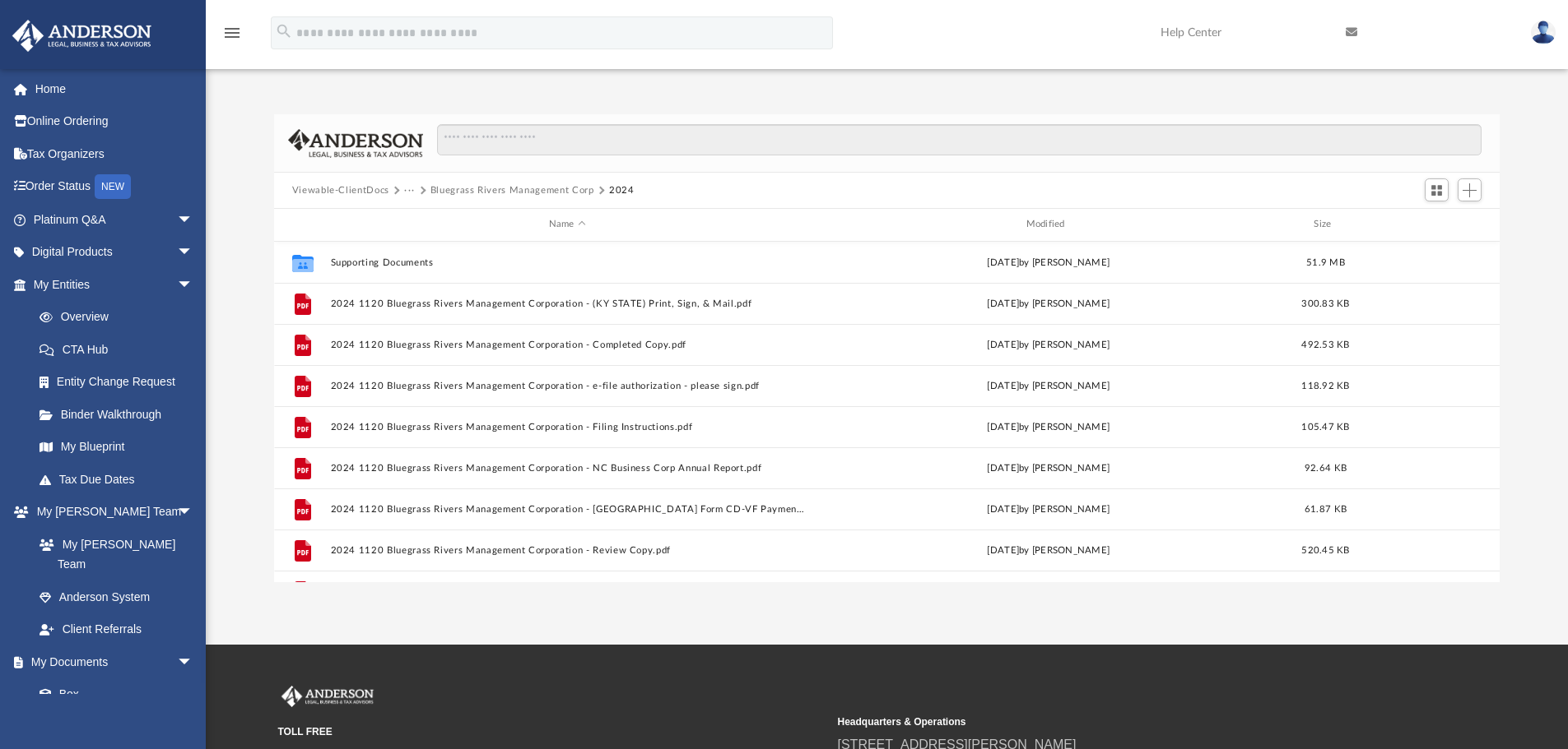
click at [481, 189] on button "Bluegrass Rivers Management Corp" at bounding box center [512, 190] width 163 height 15
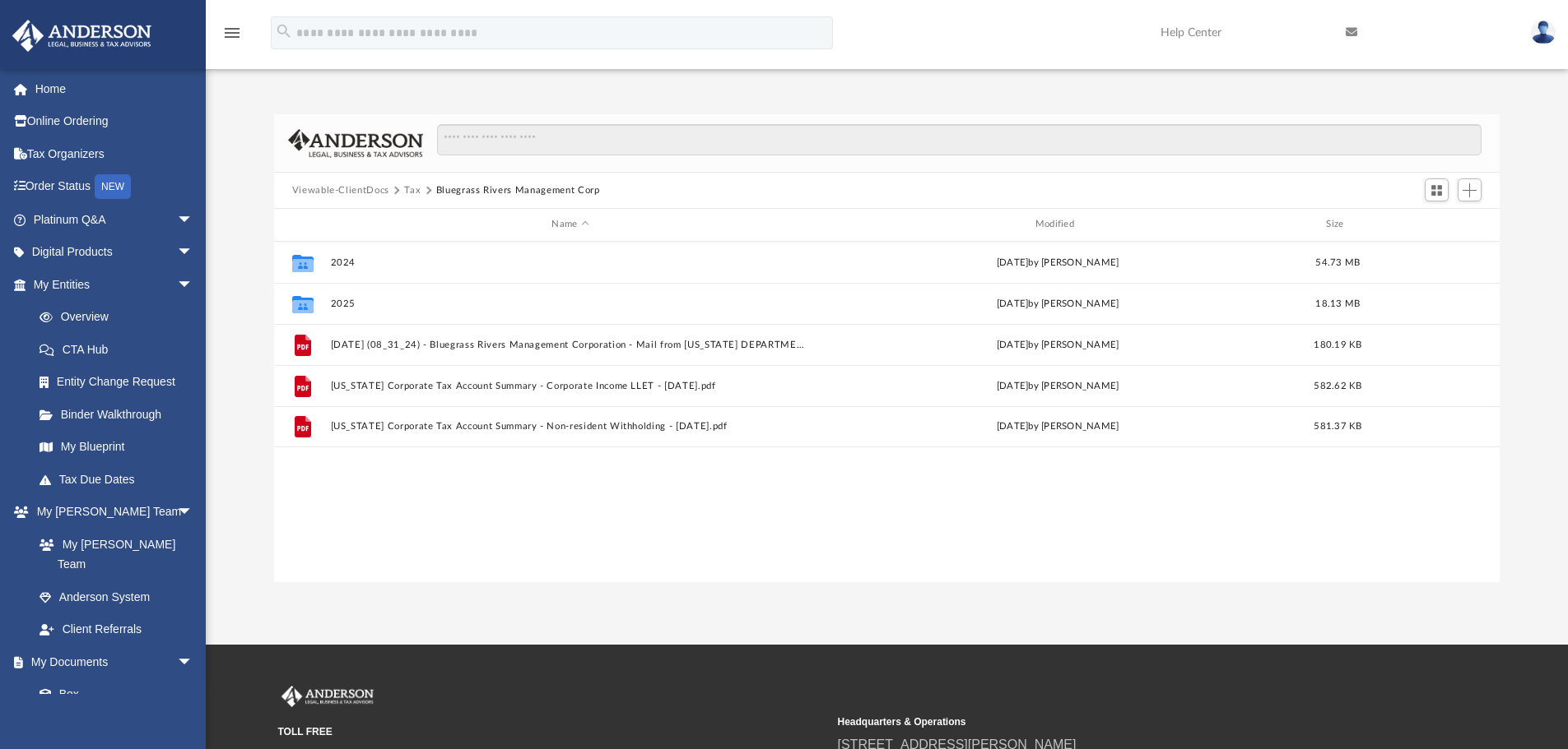
click at [409, 187] on button "Tax" at bounding box center [411, 190] width 16 height 15
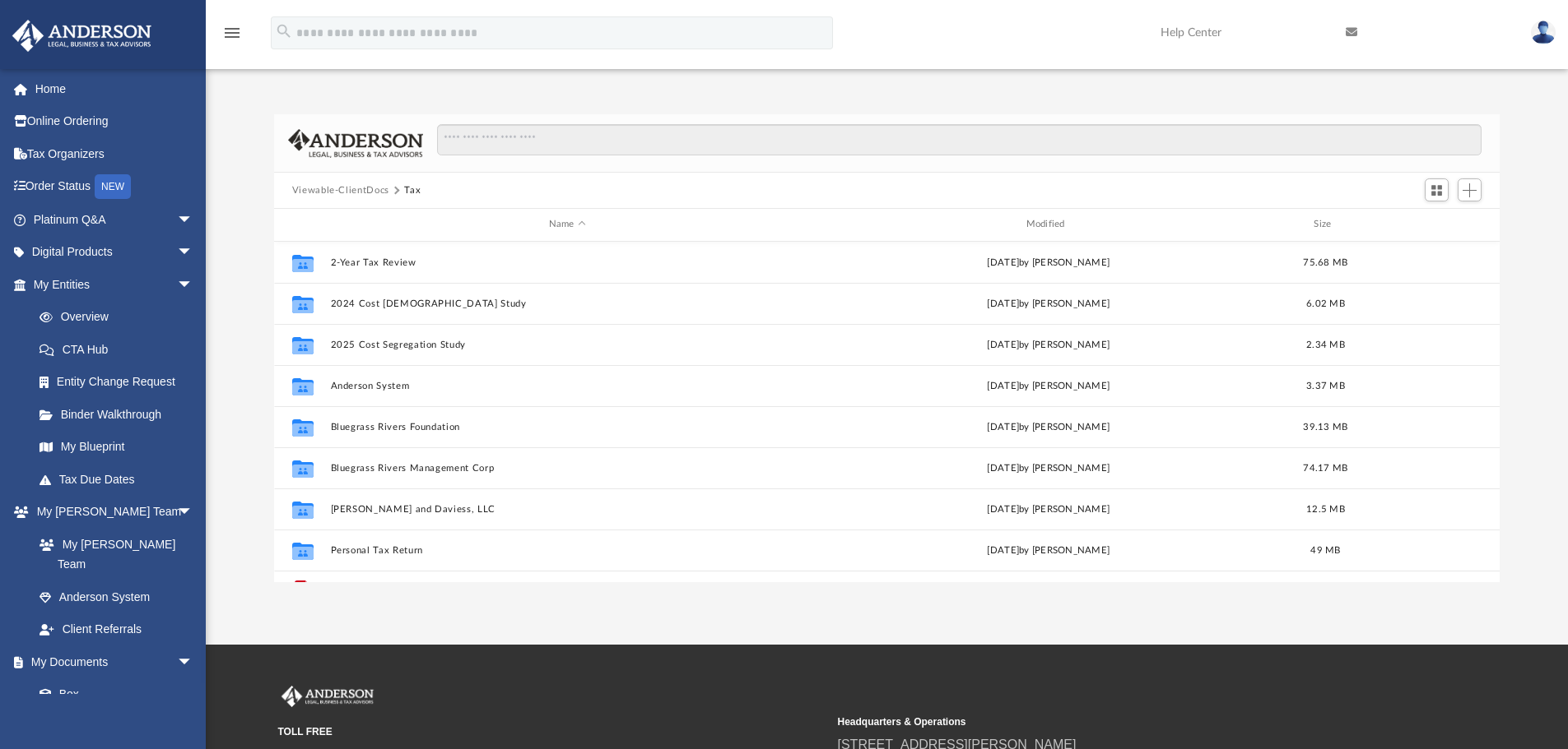
click at [369, 192] on button "Viewable-ClientDocs" at bounding box center [341, 190] width 97 height 15
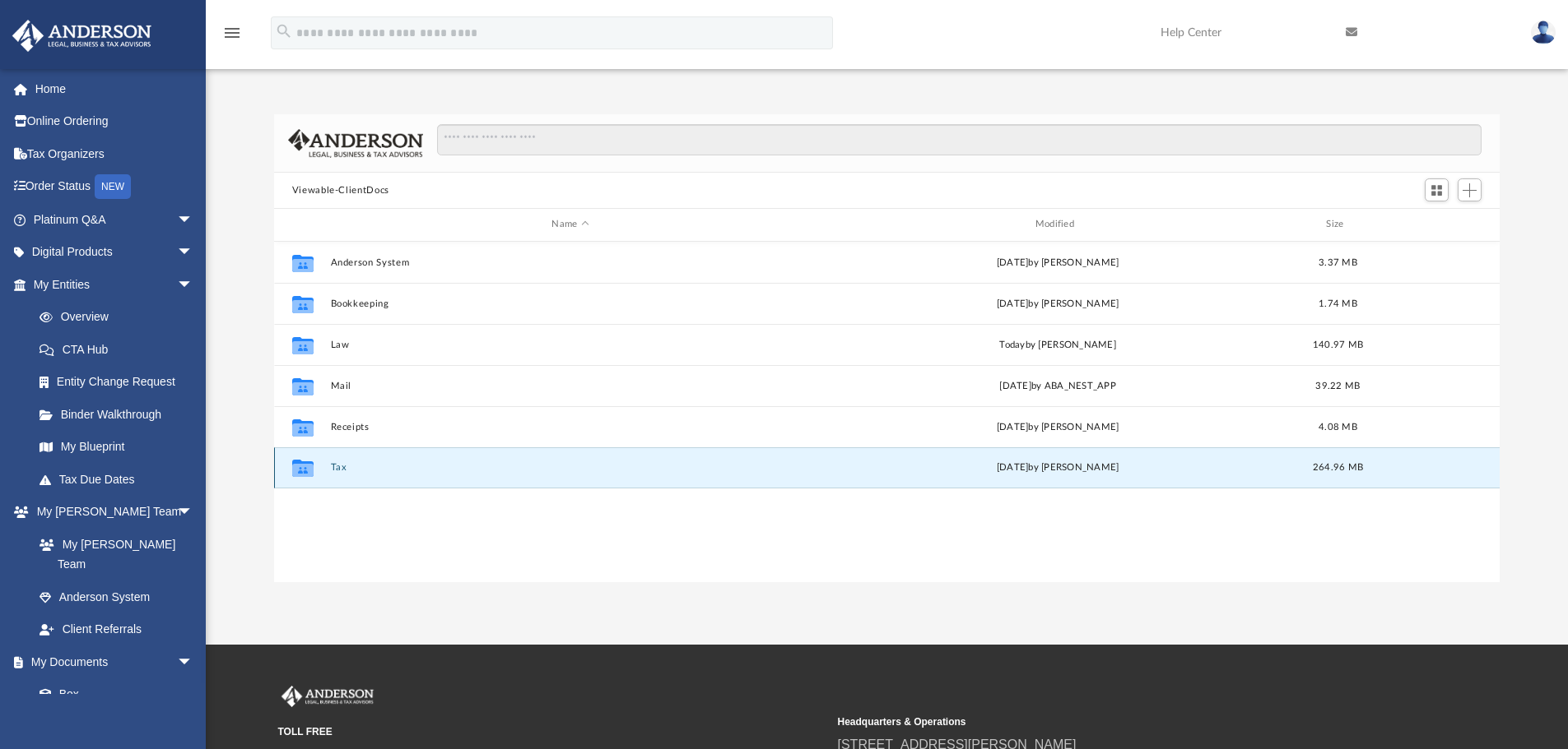
click at [336, 463] on button "Tax" at bounding box center [570, 467] width 480 height 10
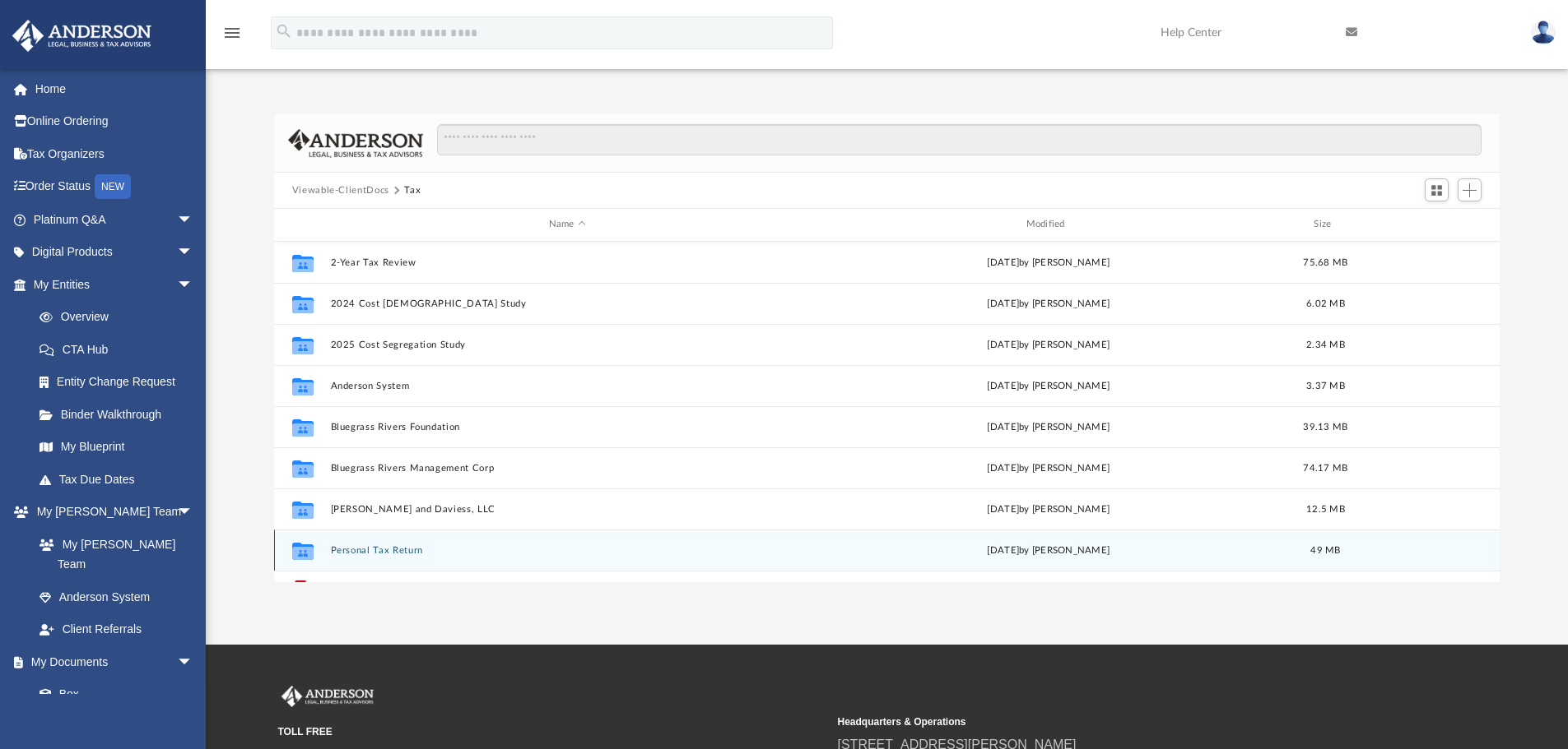
click at [400, 553] on button "Personal Tax Return" at bounding box center [567, 550] width 474 height 10
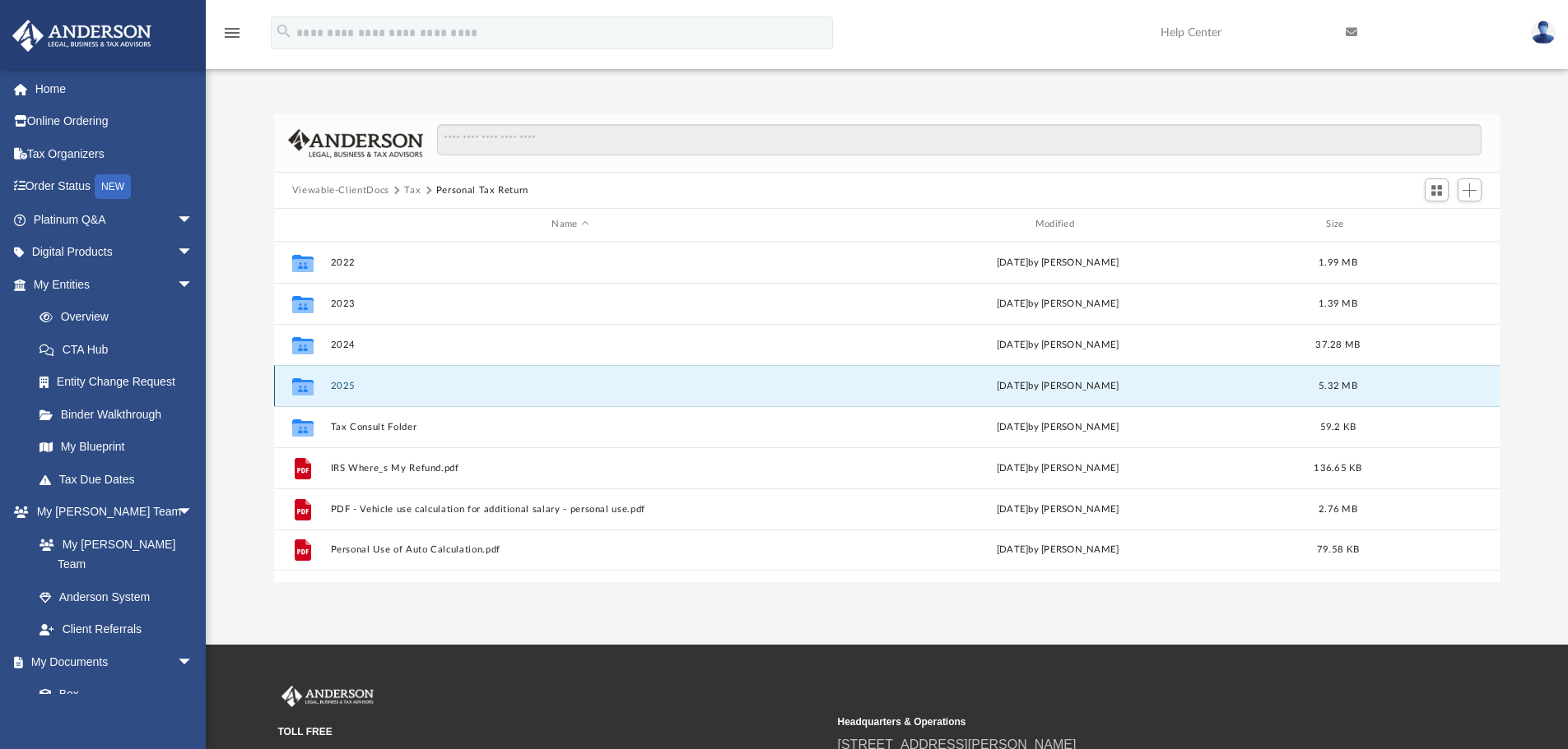
click at [337, 381] on button "2025" at bounding box center [570, 386] width 480 height 10
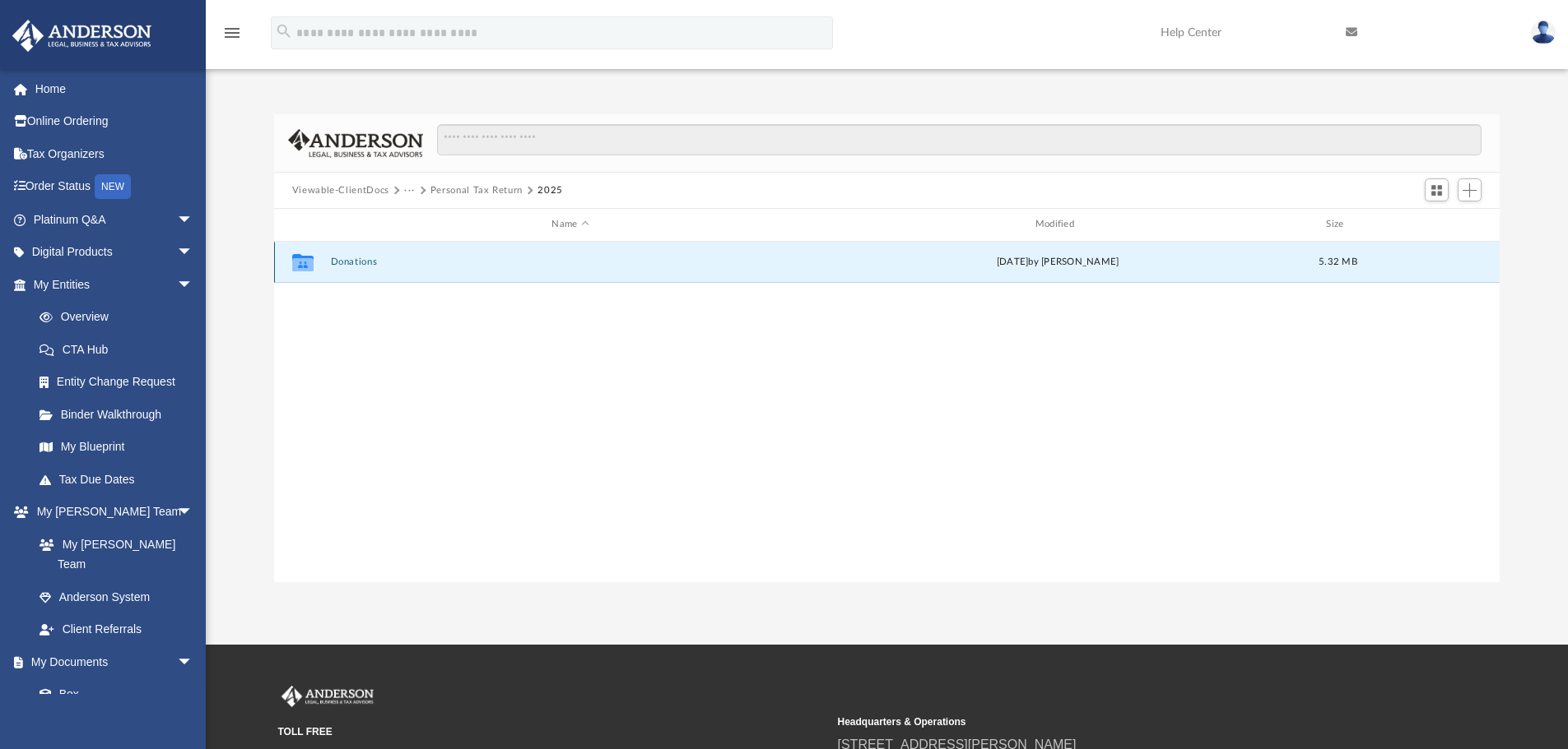
click at [358, 262] on button "Donations" at bounding box center [570, 262] width 480 height 10
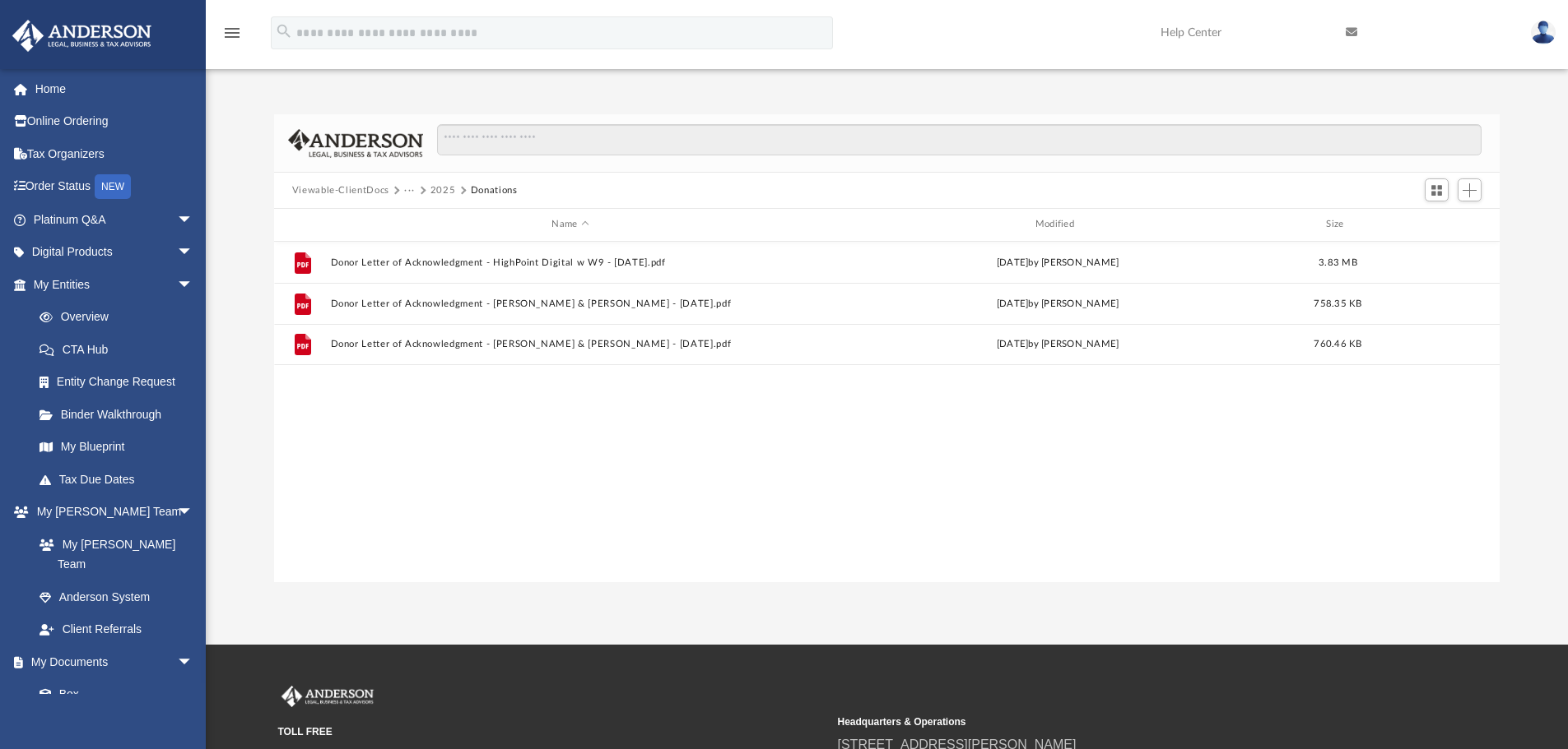
click at [443, 184] on button "2025" at bounding box center [443, 190] width 26 height 15
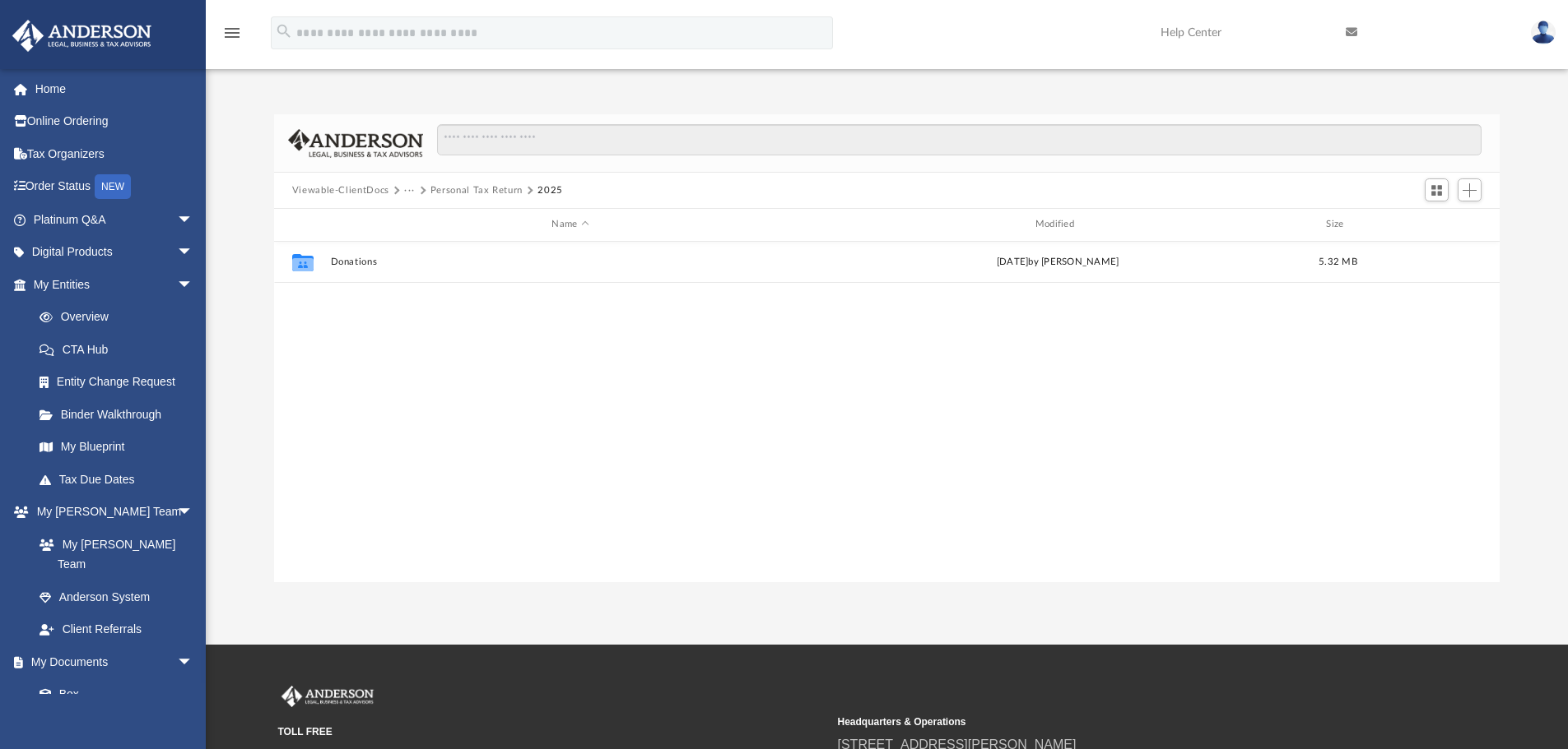
click at [464, 187] on button "Personal Tax Return" at bounding box center [476, 190] width 92 height 15
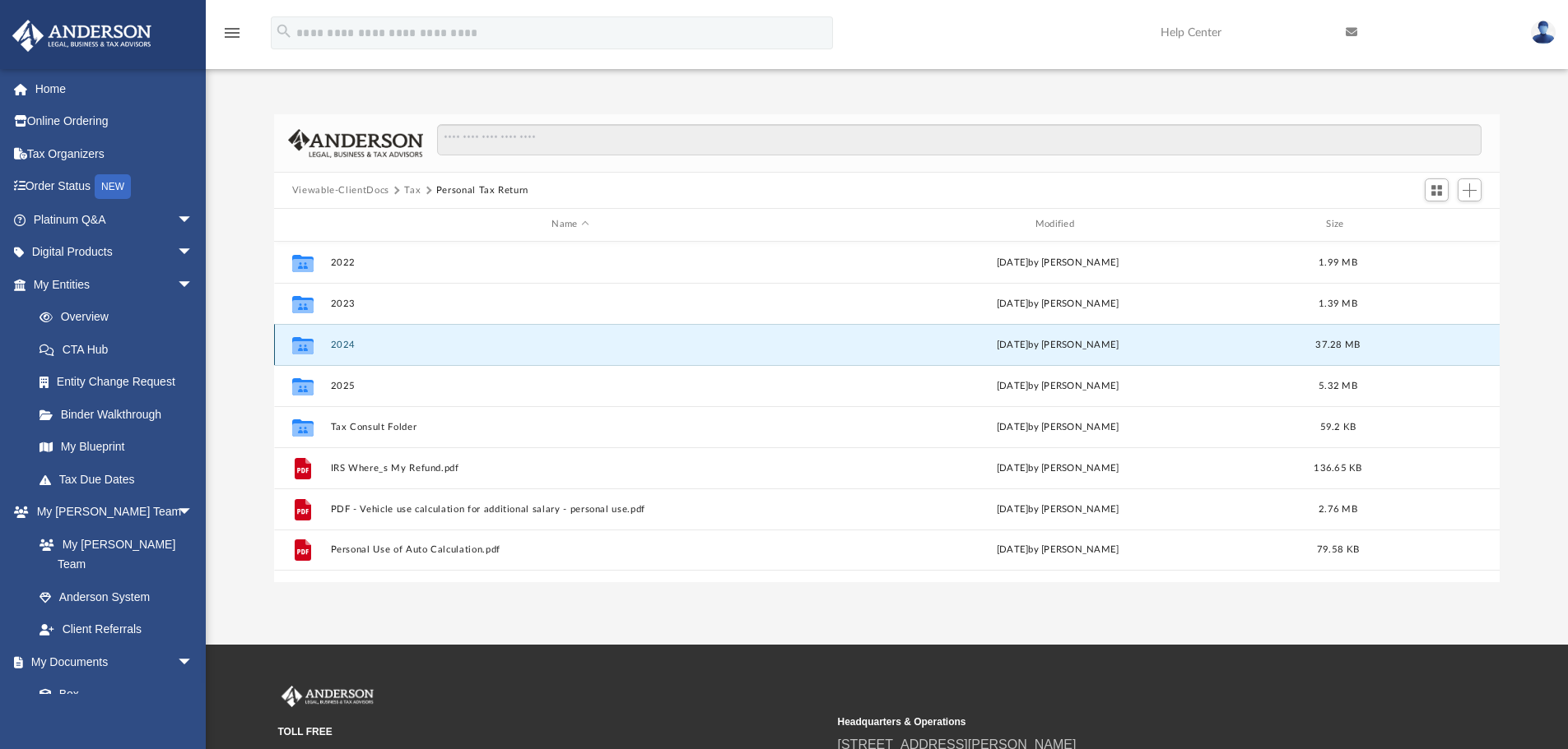
click at [350, 341] on button "2024" at bounding box center [570, 345] width 480 height 10
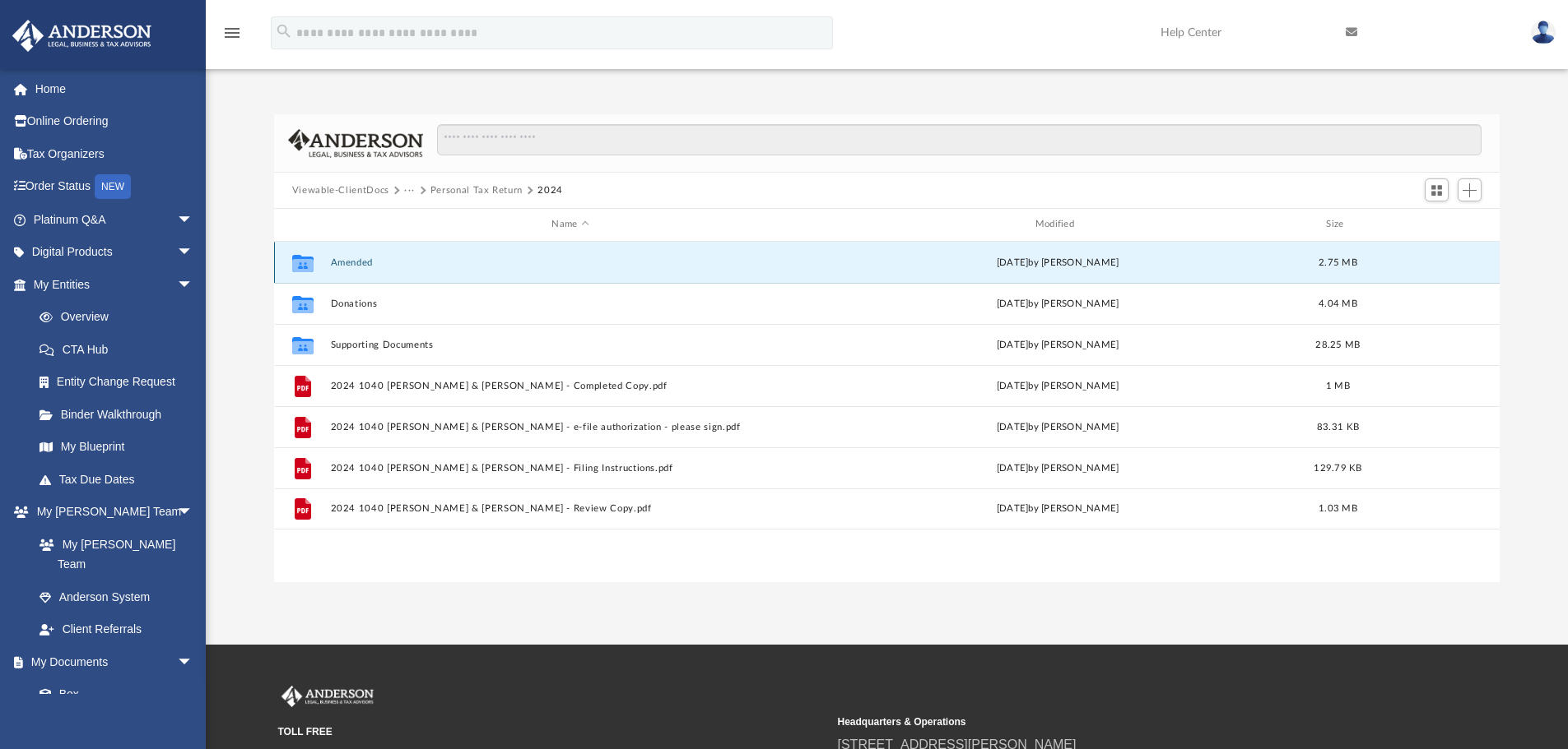
click at [354, 263] on button "Amended" at bounding box center [570, 263] width 480 height 10
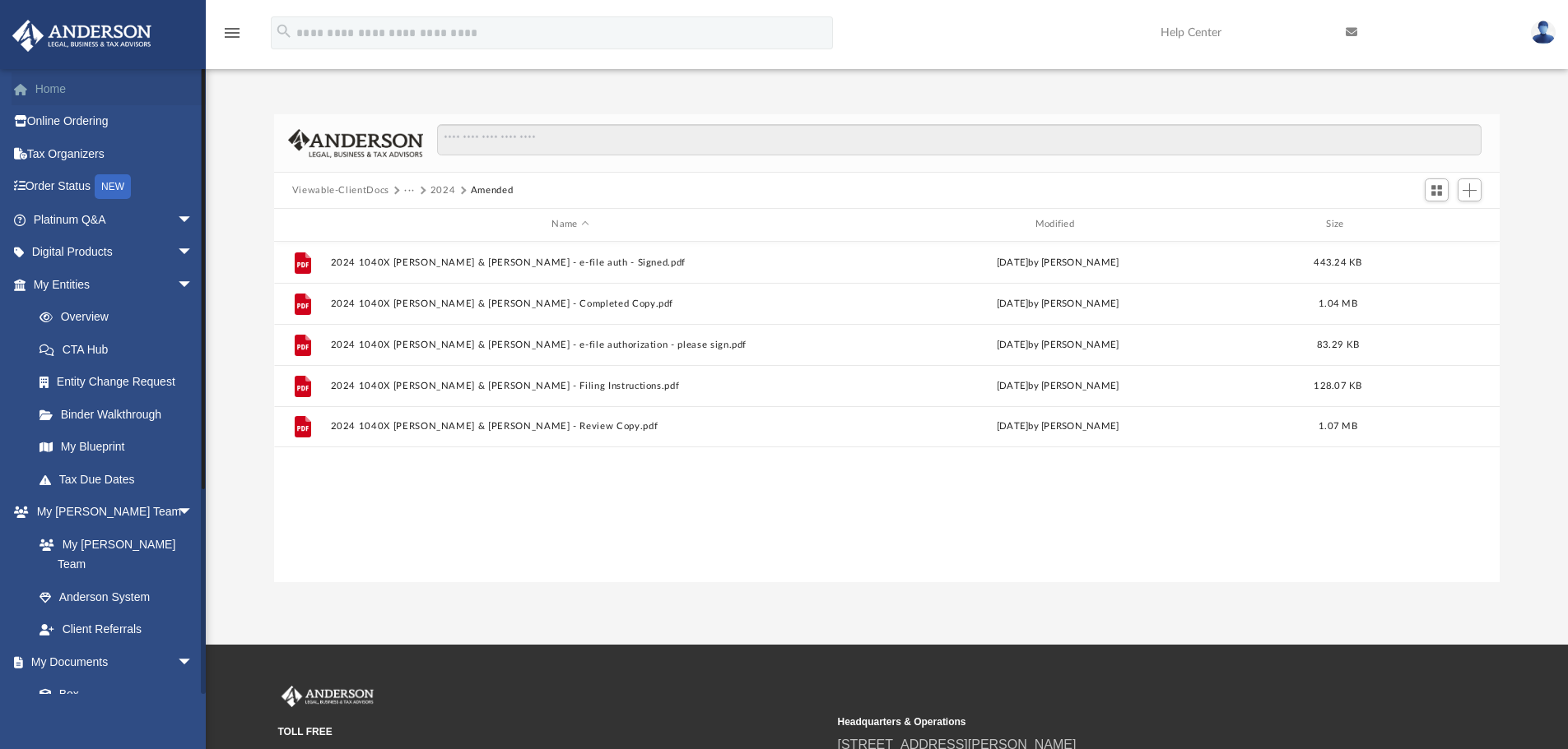
click at [24, 77] on link "Home" at bounding box center [114, 89] width 207 height 33
click at [55, 98] on link "Home" at bounding box center [114, 89] width 207 height 33
